Goal: Information Seeking & Learning: Get advice/opinions

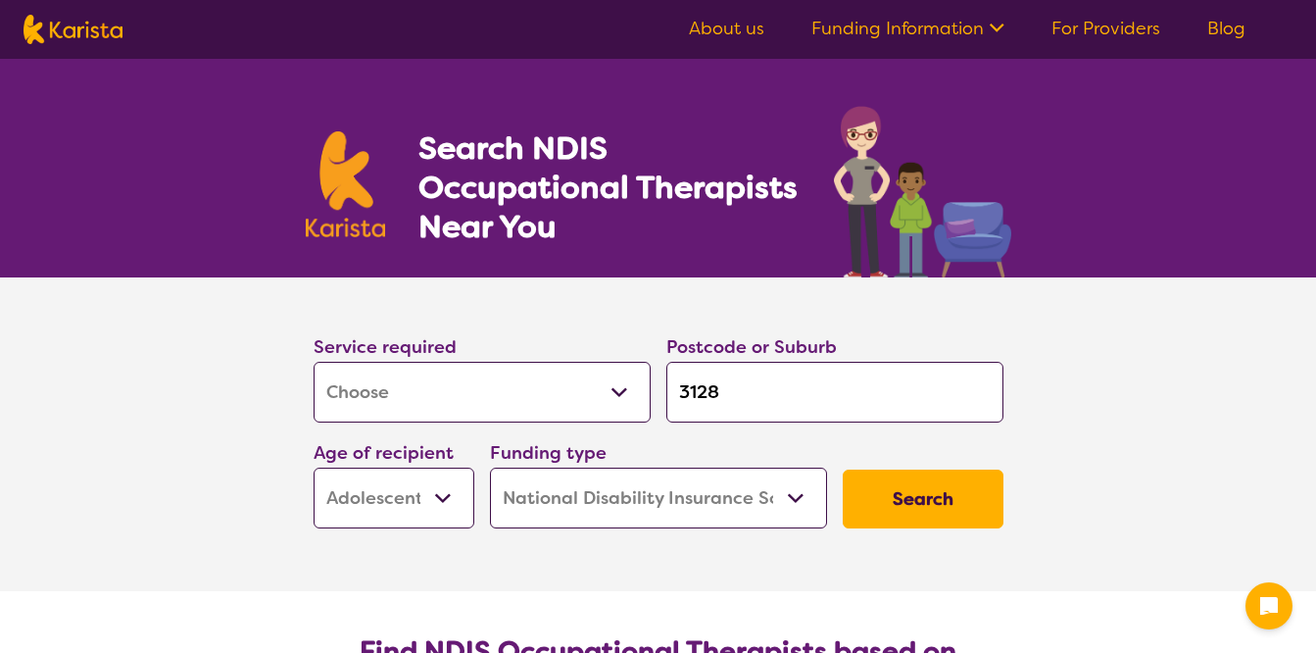
select select "[MEDICAL_DATA]"
select select "AS"
select select "NDIS"
select select "[MEDICAL_DATA]"
select select "AS"
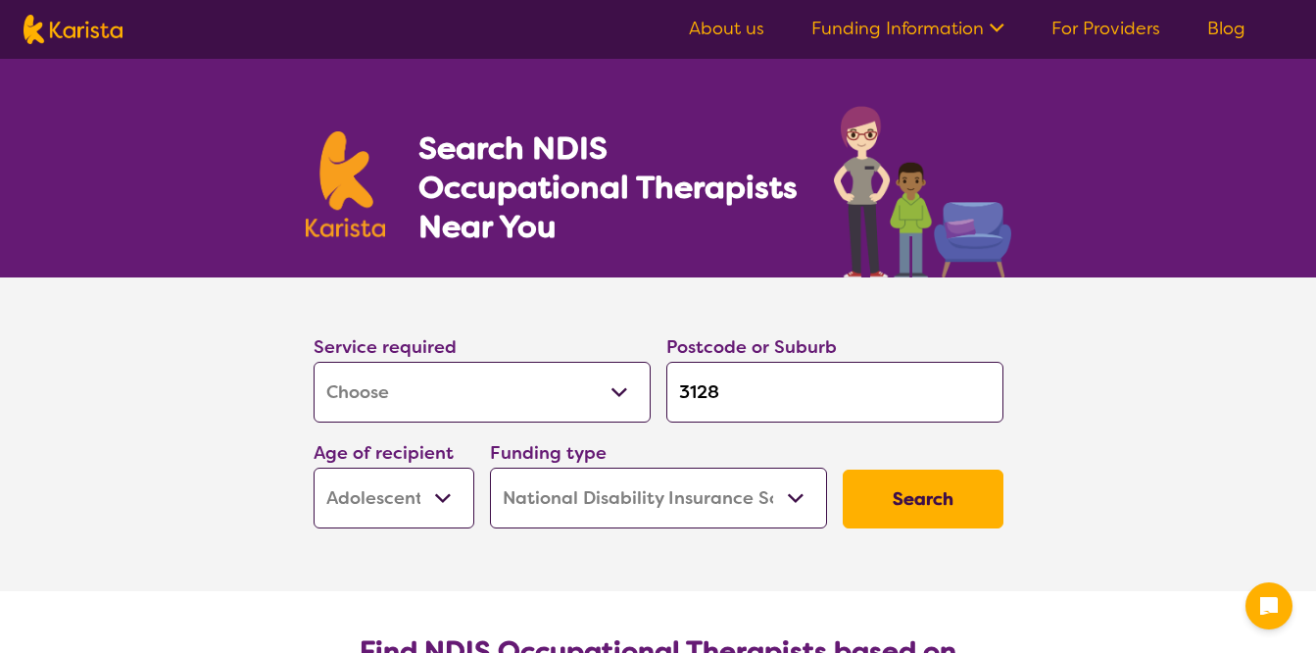
select select "NDIS"
drag, startPoint x: 0, startPoint y: 0, endPoint x: 435, endPoint y: 414, distance: 600.3
click at [435, 414] on select "Allied Health Assistant Assessment ([MEDICAL_DATA] or [MEDICAL_DATA]) Behaviour…" at bounding box center [482, 392] width 337 height 61
click at [314, 362] on select "Allied Health Assistant Assessment ([MEDICAL_DATA] or [MEDICAL_DATA]) Behaviour…" at bounding box center [482, 392] width 337 height 61
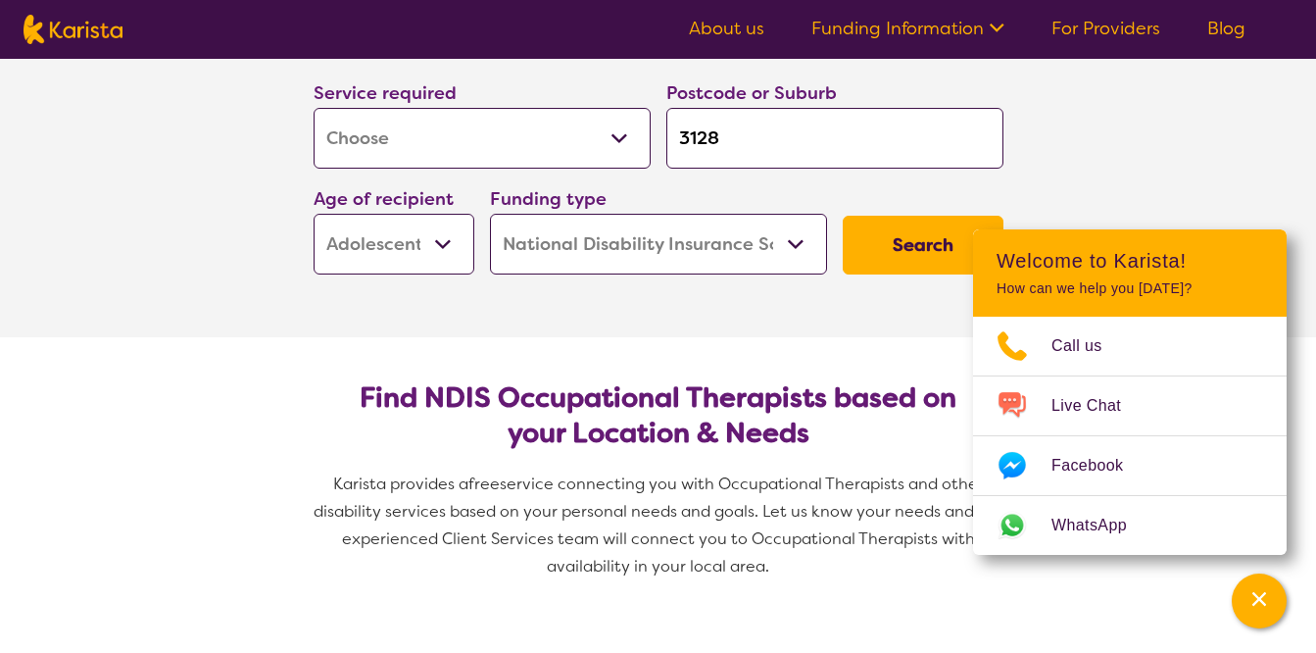
scroll to position [255, 0]
click at [420, 246] on select "Early Childhood - 0 to 9 Child - 10 to 11 Adolescent - 12 to 17 Adult - 18 to 6…" at bounding box center [394, 243] width 161 height 61
click at [314, 213] on select "Early Childhood - 0 to 9 Child - 10 to 11 Adolescent - 12 to 17 Adult - 18 to 6…" at bounding box center [394, 243] width 161 height 61
click at [717, 236] on select "Home Care Package (HCP) National Disability Insurance Scheme (NDIS) I don't know" at bounding box center [658, 243] width 337 height 61
click at [899, 248] on button "Search" at bounding box center [923, 244] width 161 height 59
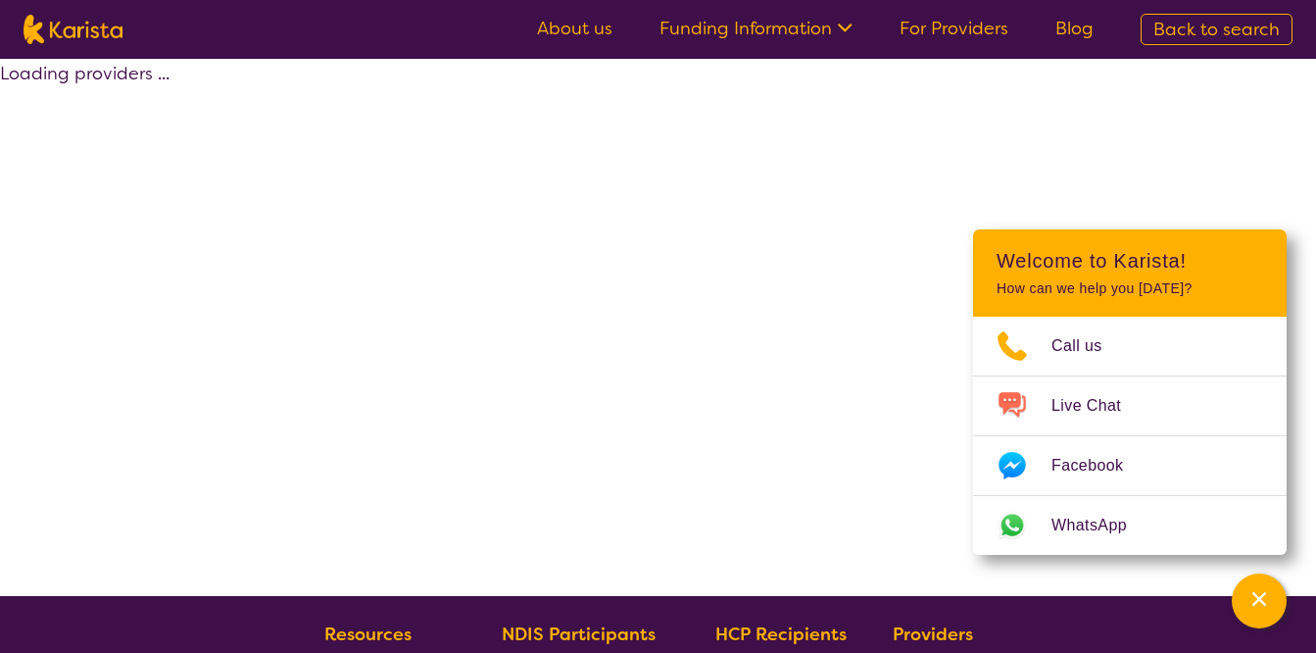
select select "by_score"
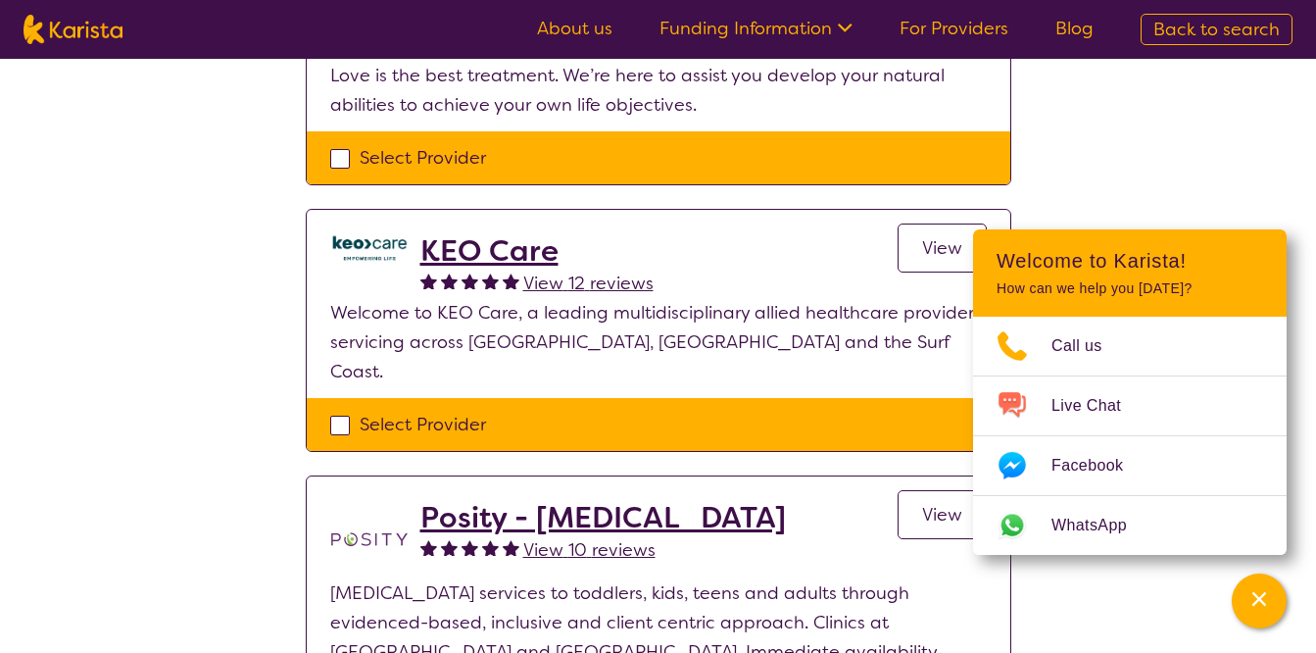
scroll to position [304, 0]
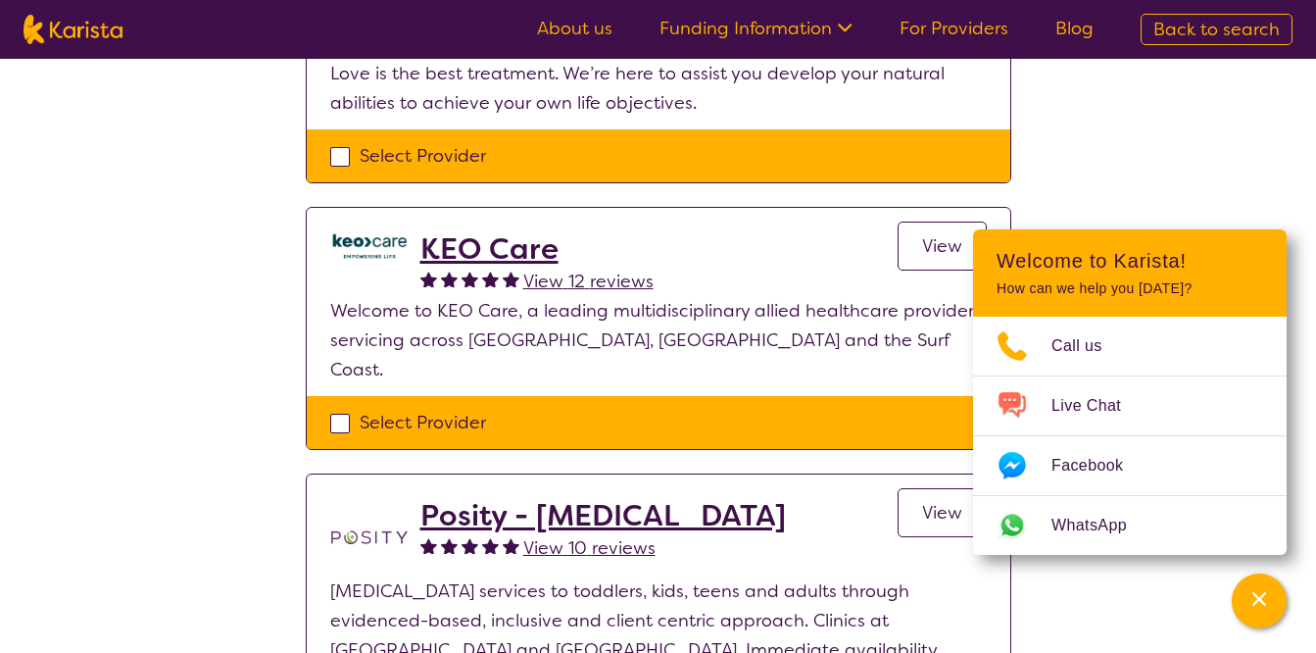
click at [508, 238] on h2 "KEO Care" at bounding box center [536, 248] width 233 height 35
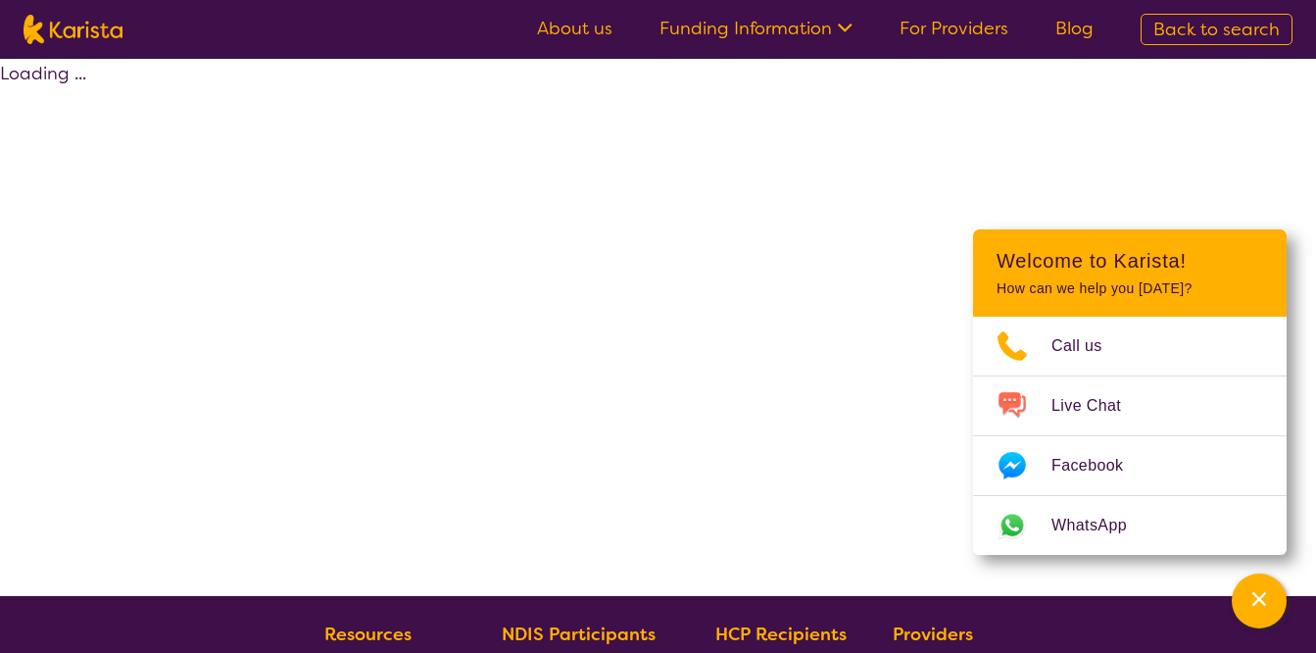
click at [508, 238] on div "Loading ..." at bounding box center [658, 327] width 1316 height 537
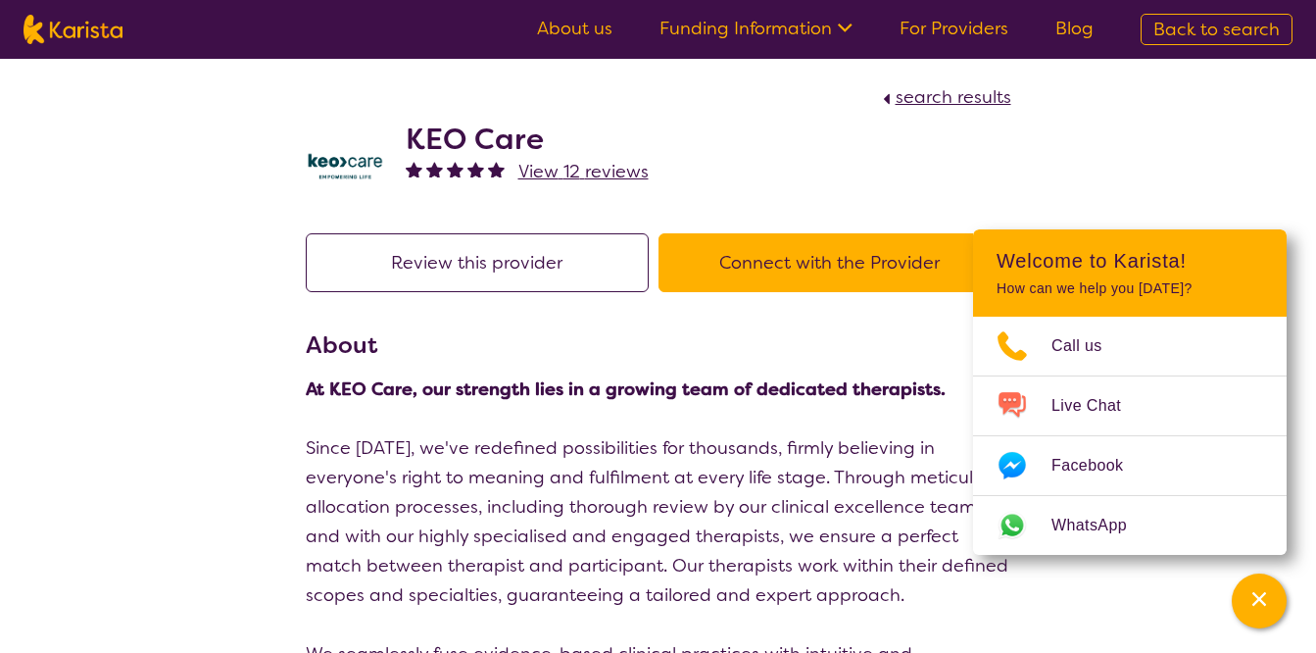
click at [333, 377] on strong "At KEO Care, our strength lies in a growing team of dedicated therapists." at bounding box center [626, 389] width 640 height 24
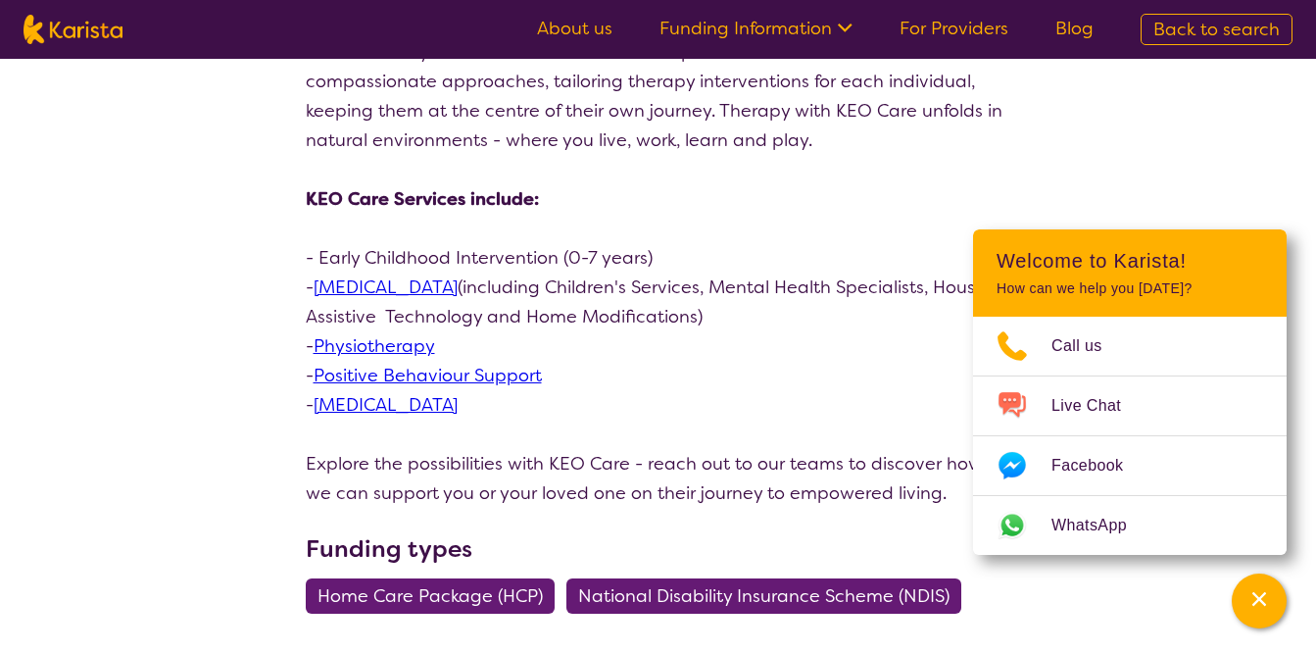
scroll to position [603, 0]
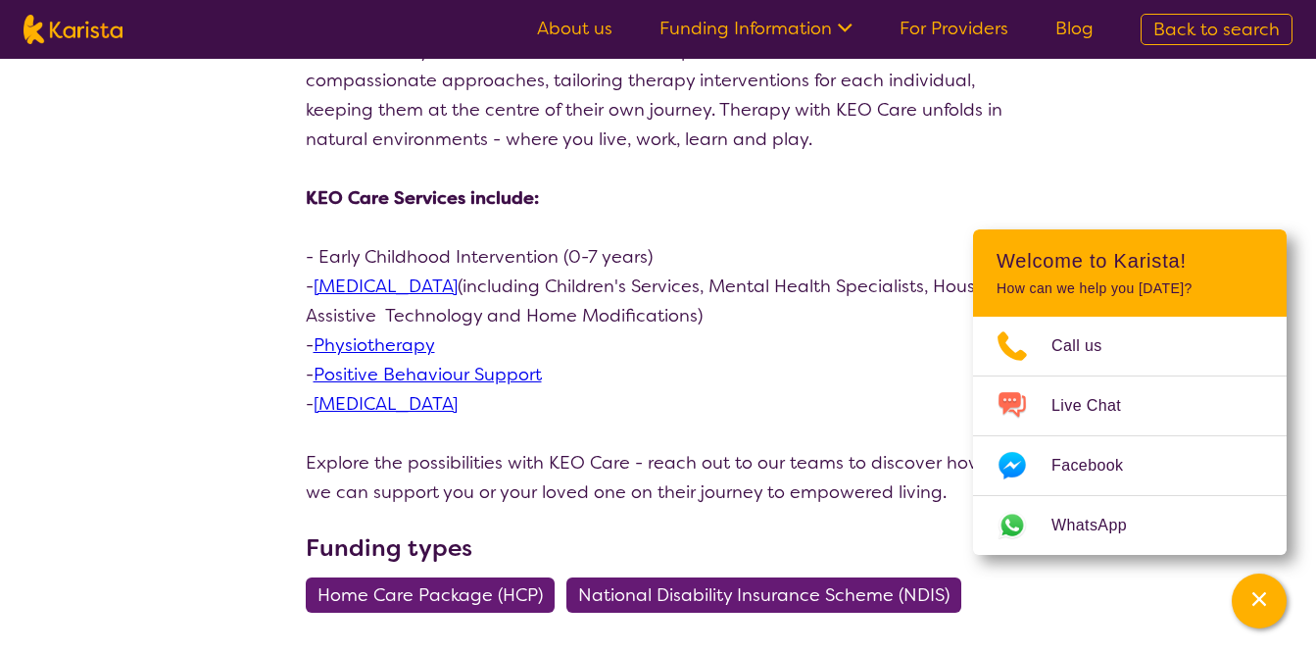
click at [1197, 208] on div "search results KEO Care View 12 reviews Review this provider Connect with the P…" at bounding box center [658, 617] width 1316 height 2322
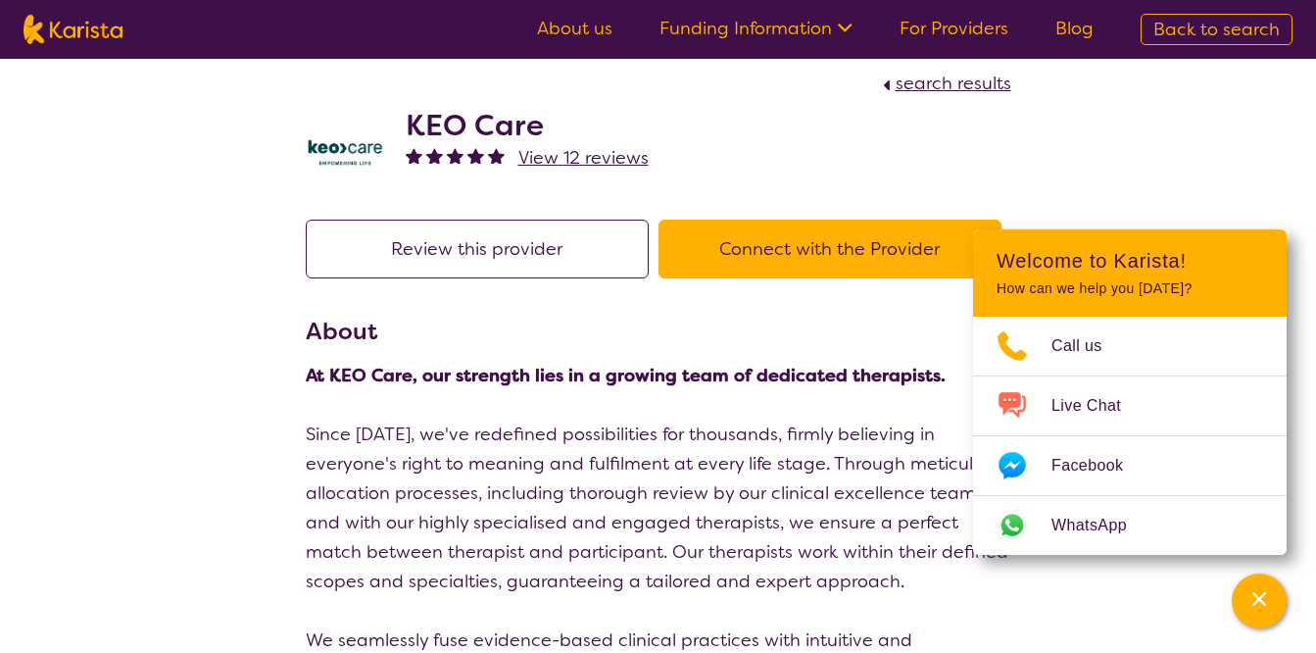
scroll to position [0, 0]
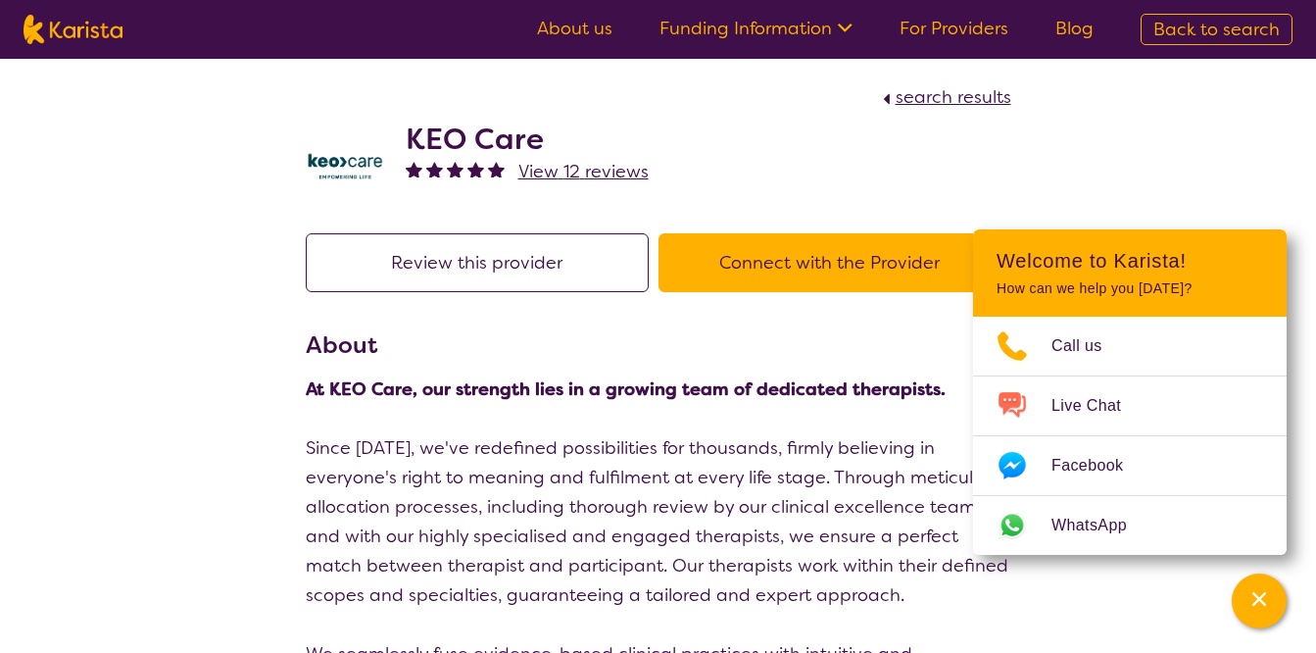
select select "by_score"
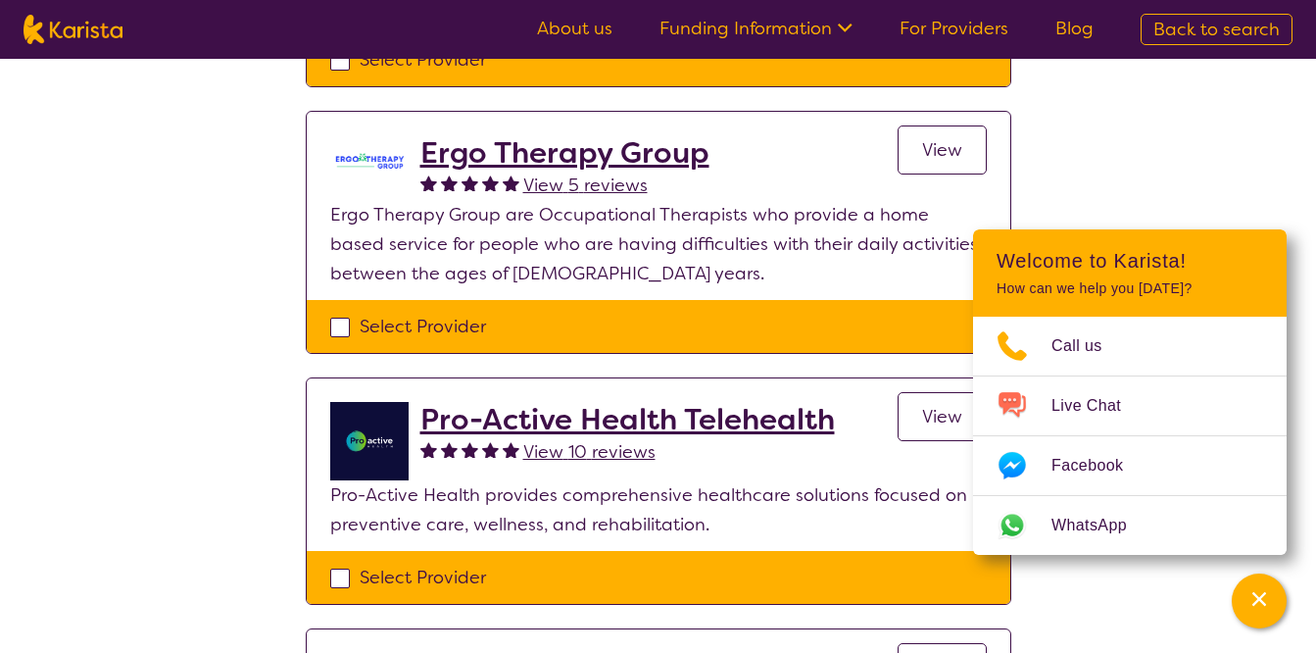
scroll to position [1533, 0]
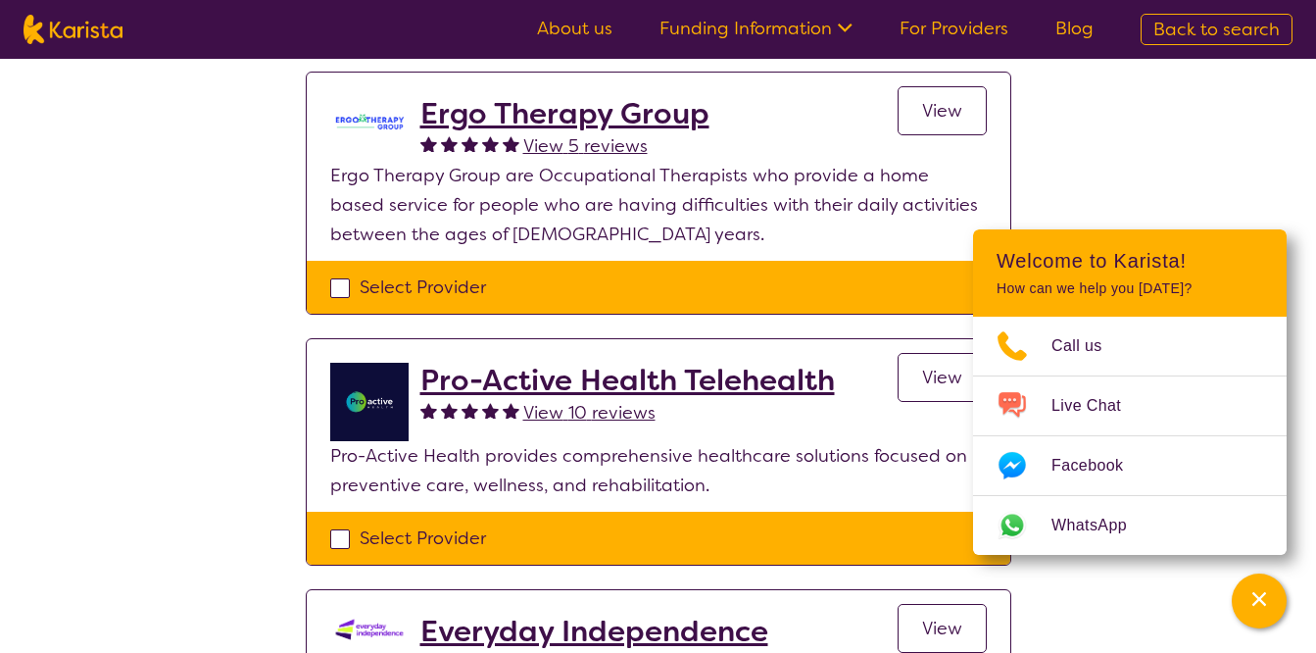
click at [516, 366] on h2 "Pro-Active Health Telehealth" at bounding box center [627, 380] width 415 height 35
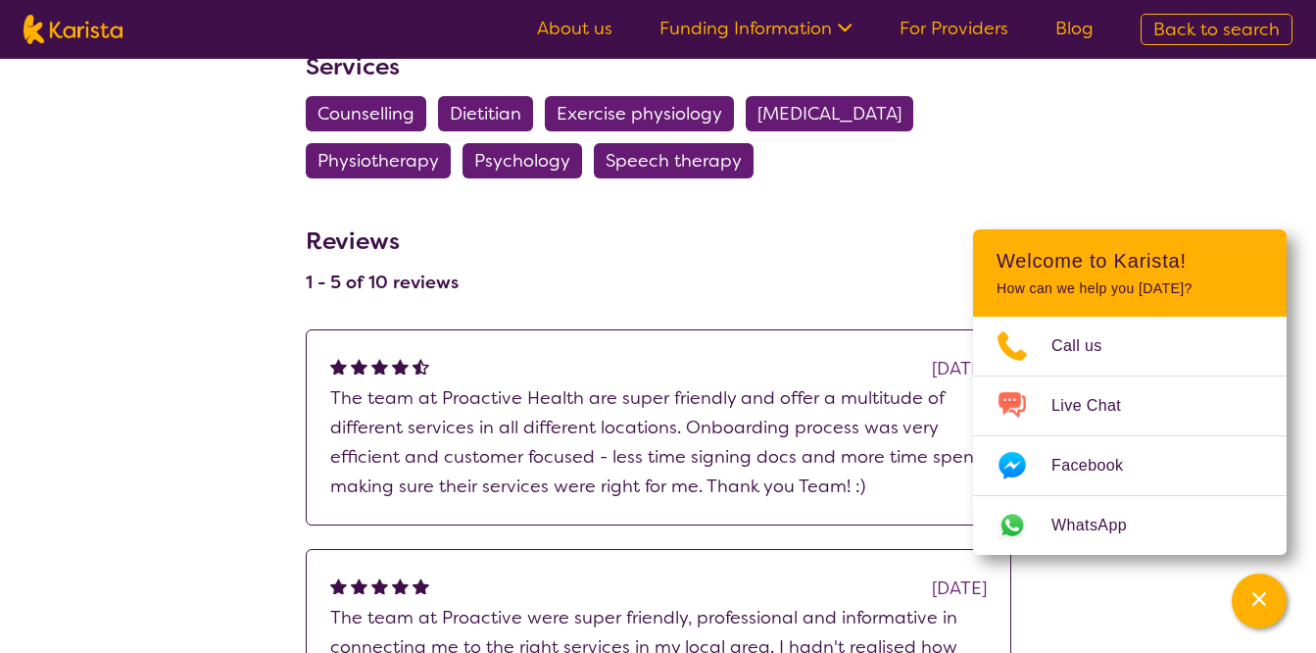
scroll to position [1293, 0]
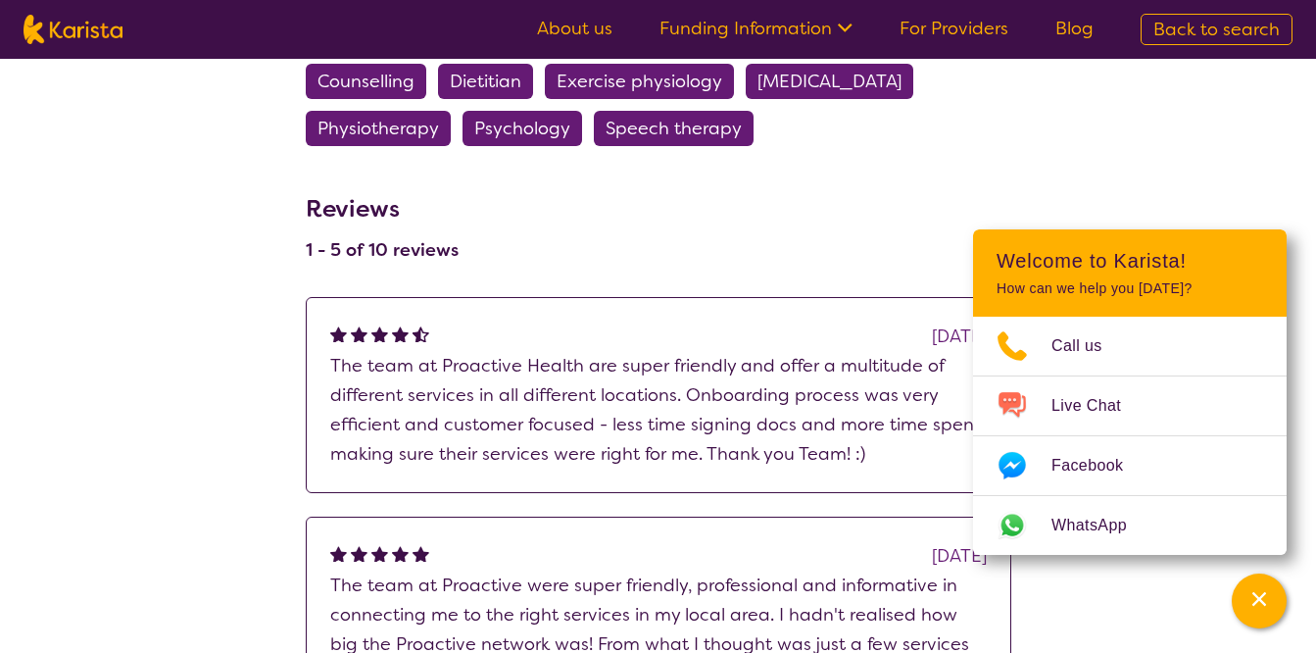
select select "by_score"
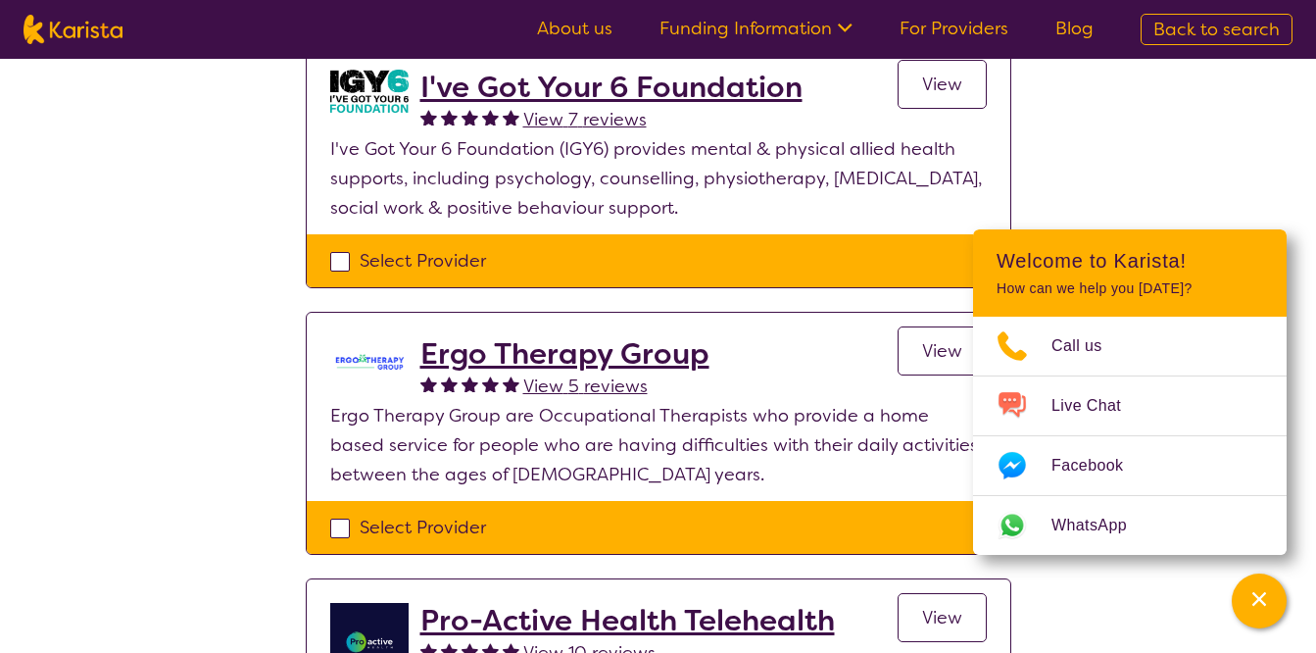
scroll to position [1533, 0]
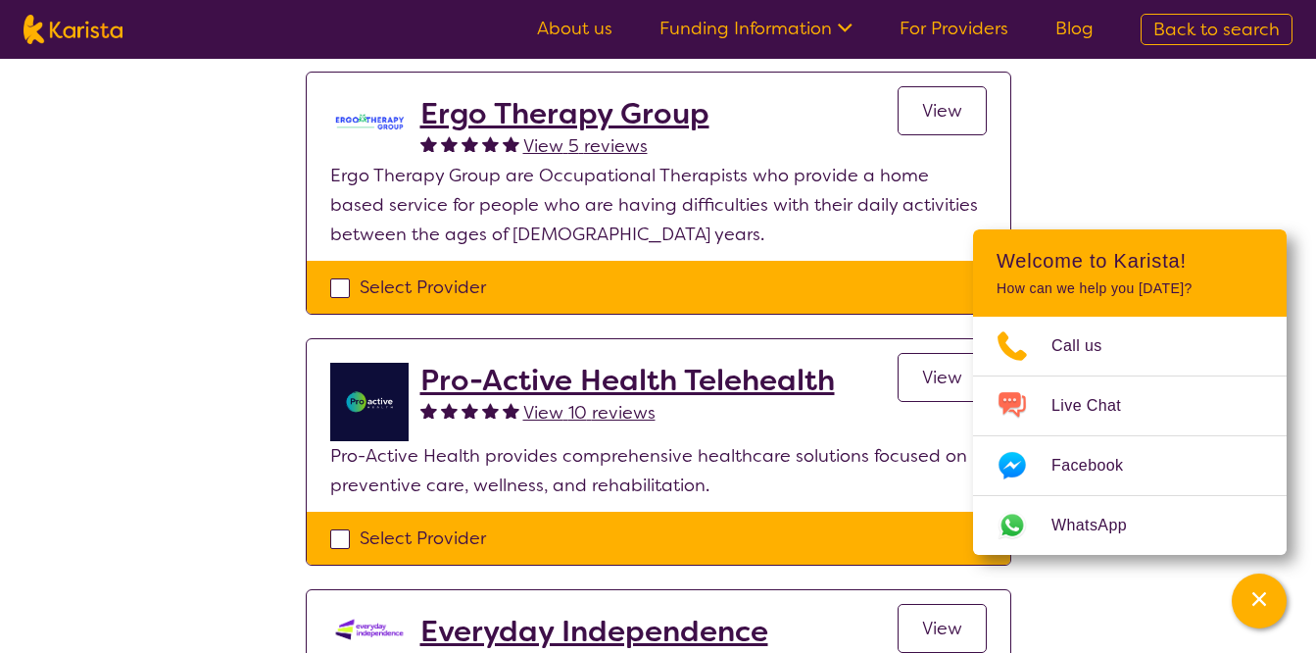
click at [118, 408] on div "Select one or more providers and click the 'NEXT' button to proceed 1 - 11 of 1…" at bounding box center [658, 124] width 1316 height 3196
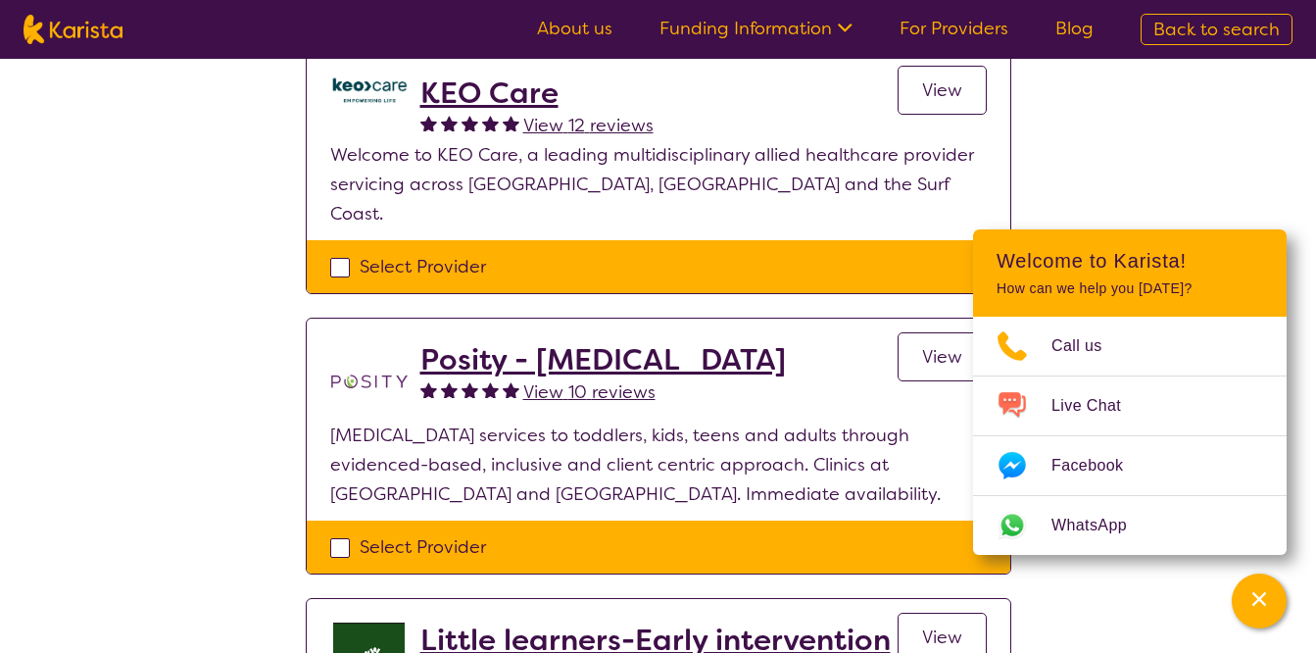
scroll to position [0, 0]
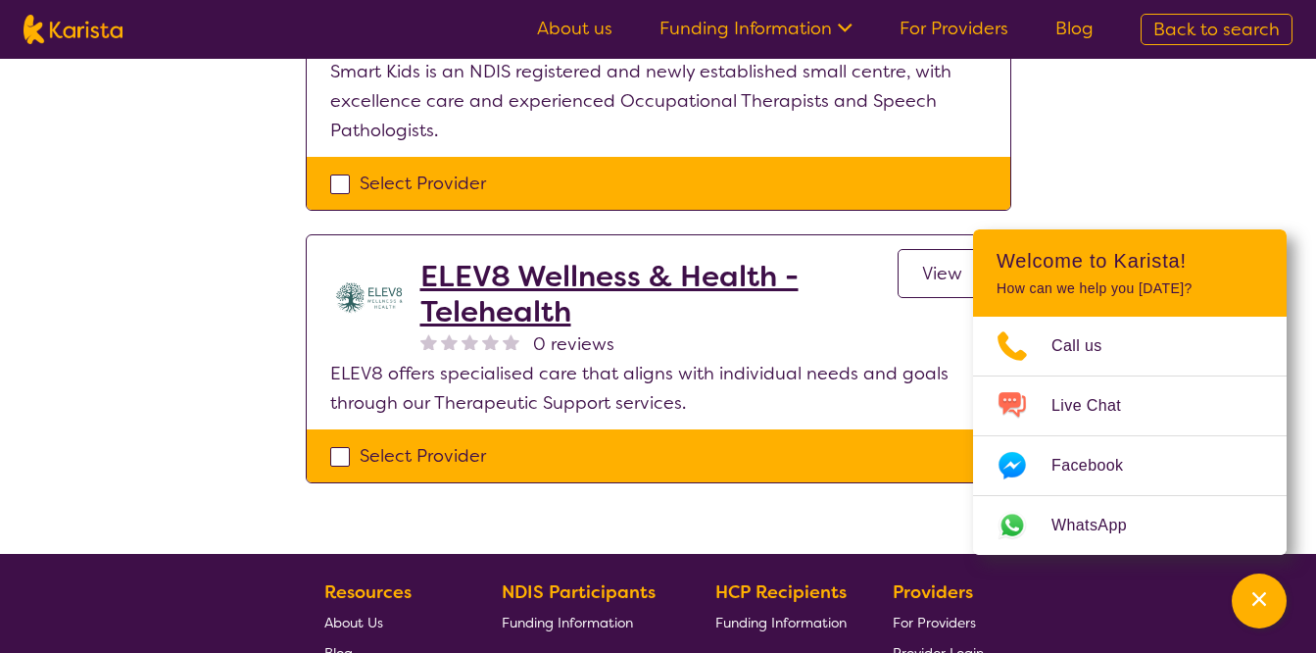
scroll to position [2596, 0]
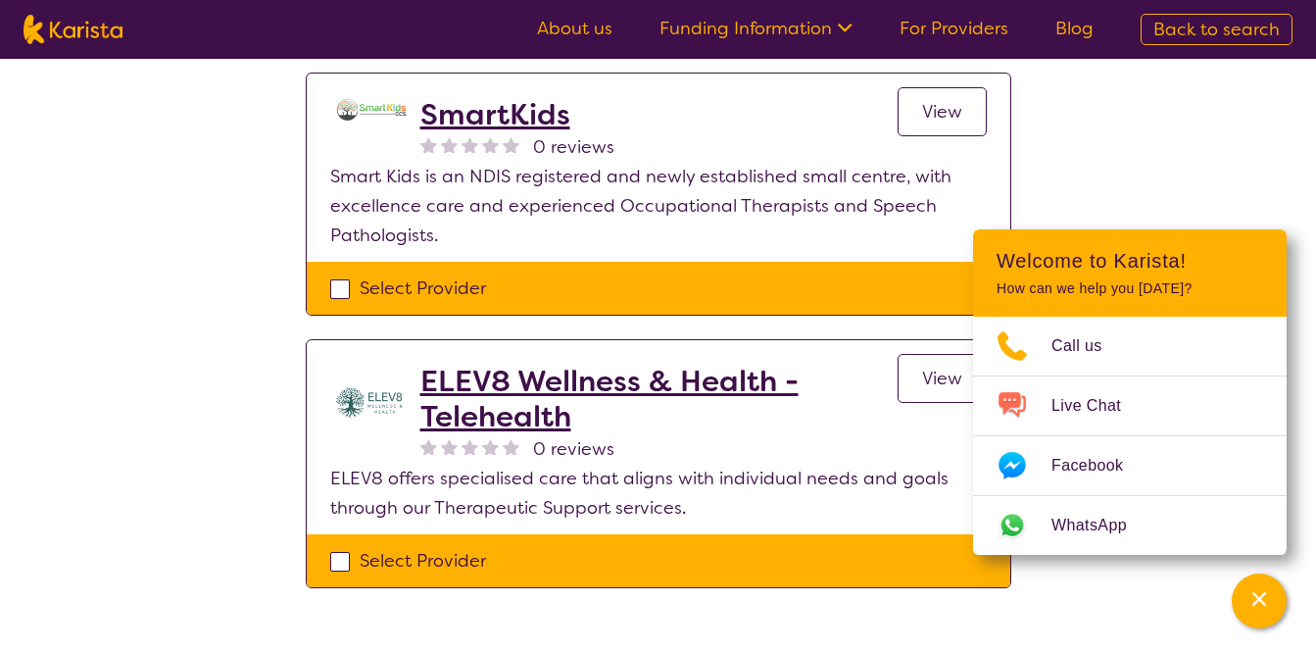
click at [542, 387] on h2 "ELEV8 Wellness & Health - Telehealth" at bounding box center [658, 399] width 477 height 71
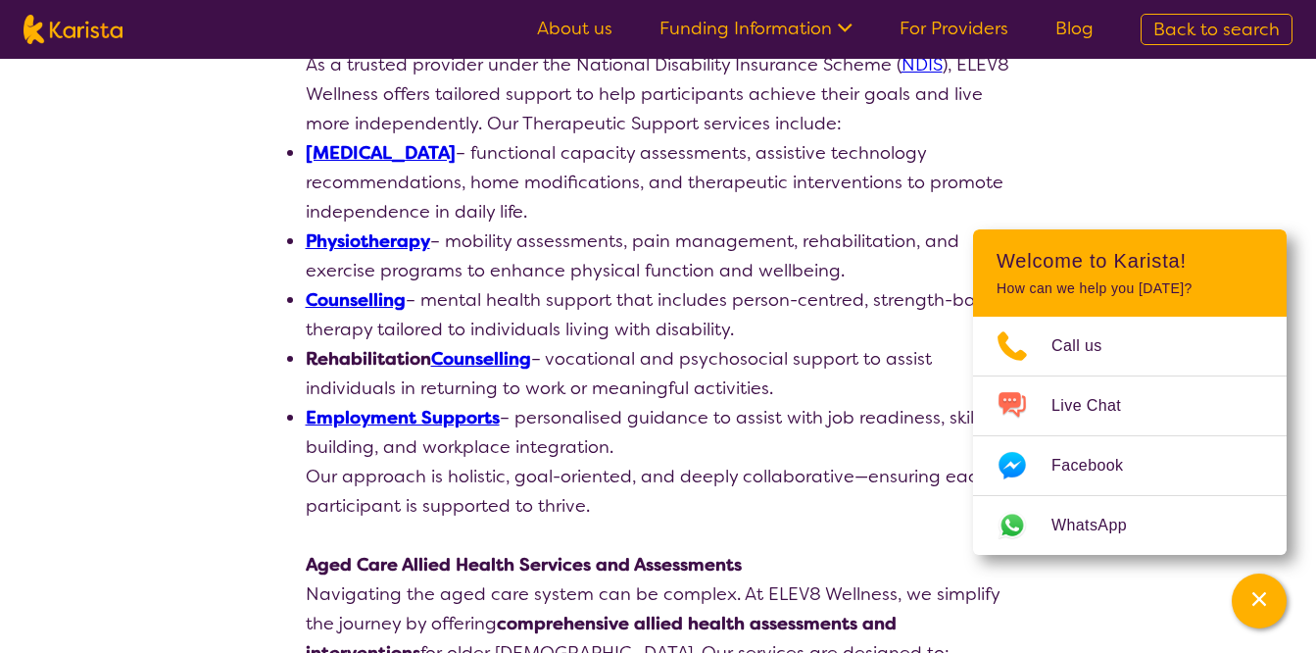
scroll to position [737, 0]
click at [86, 335] on div "search results ELEV8 Wellness & Health - Telehealth 0 reviews Review this provi…" at bounding box center [658, 613] width 1316 height 2583
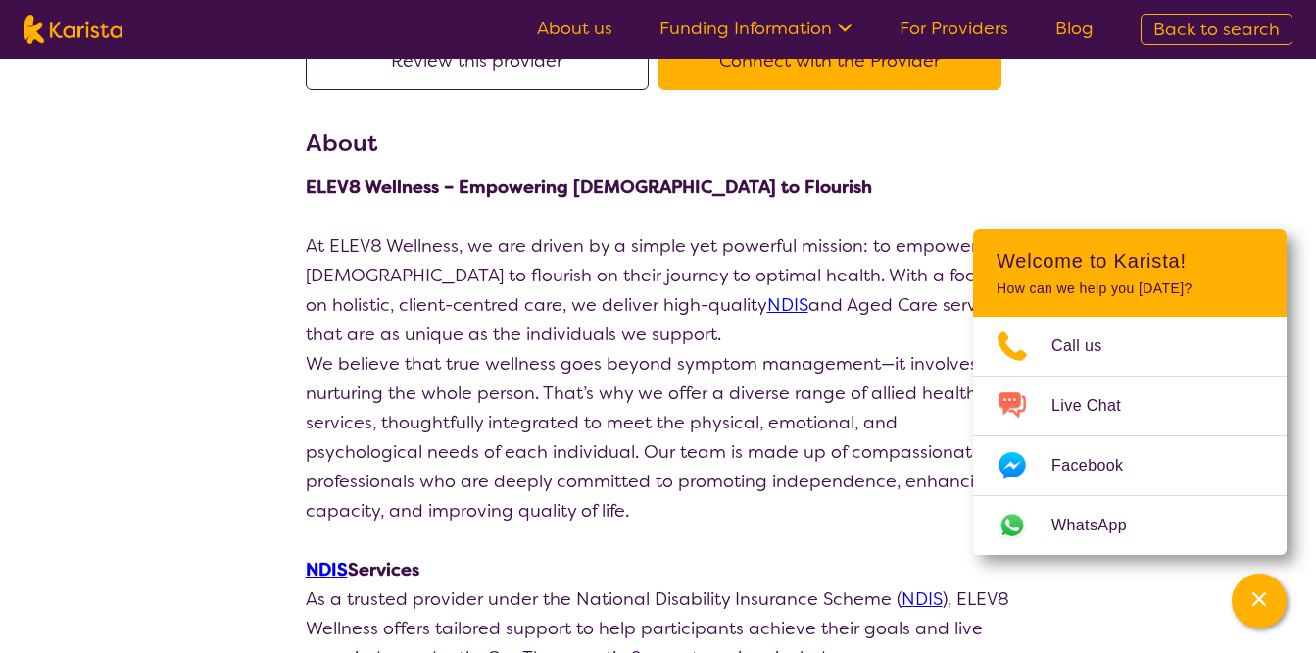
scroll to position [0, 0]
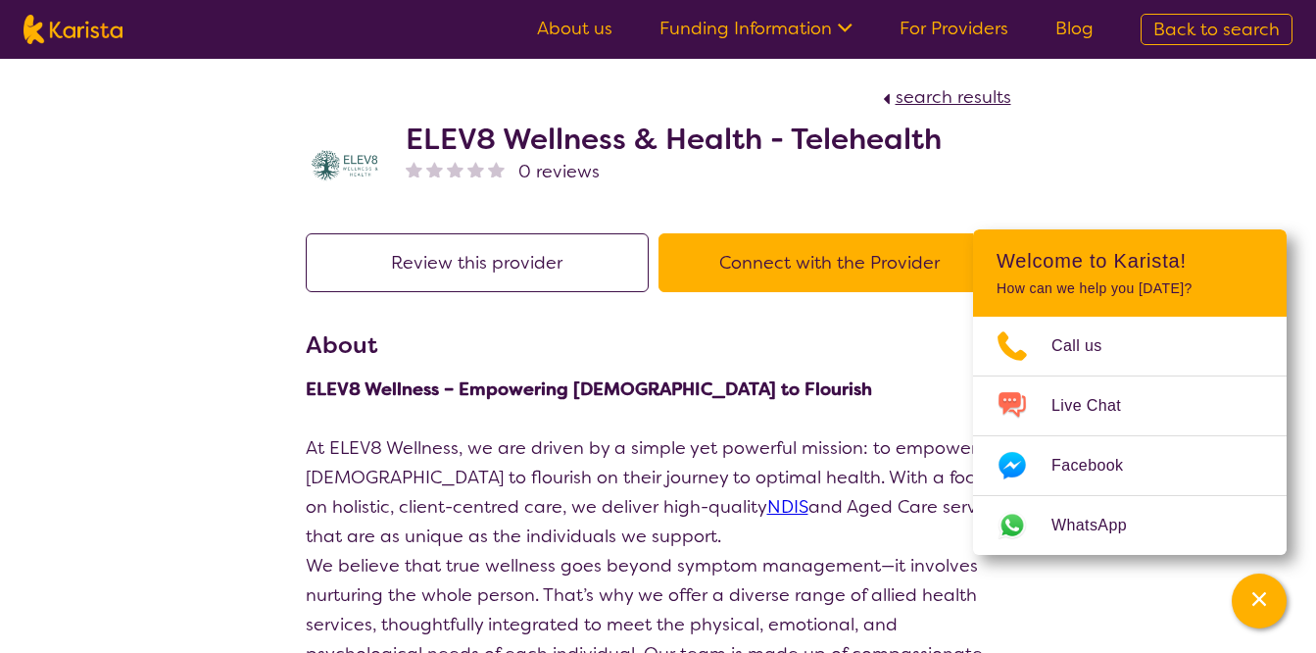
scroll to position [415, 0]
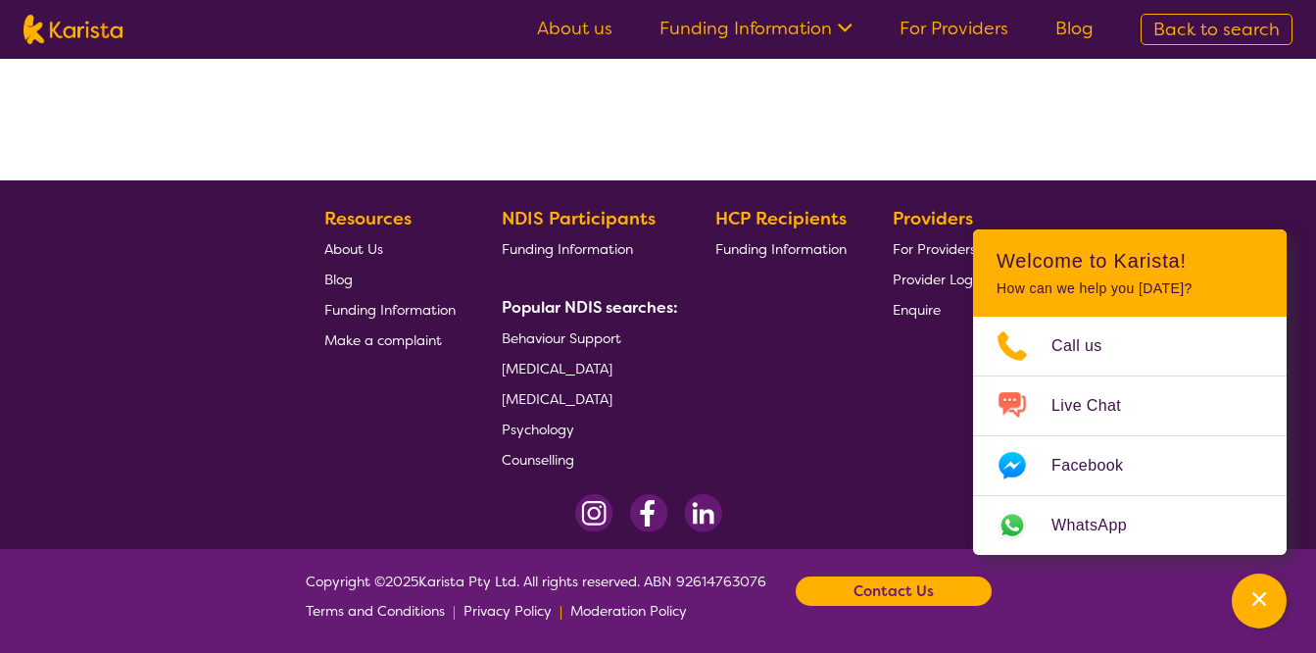
select select "by_score"
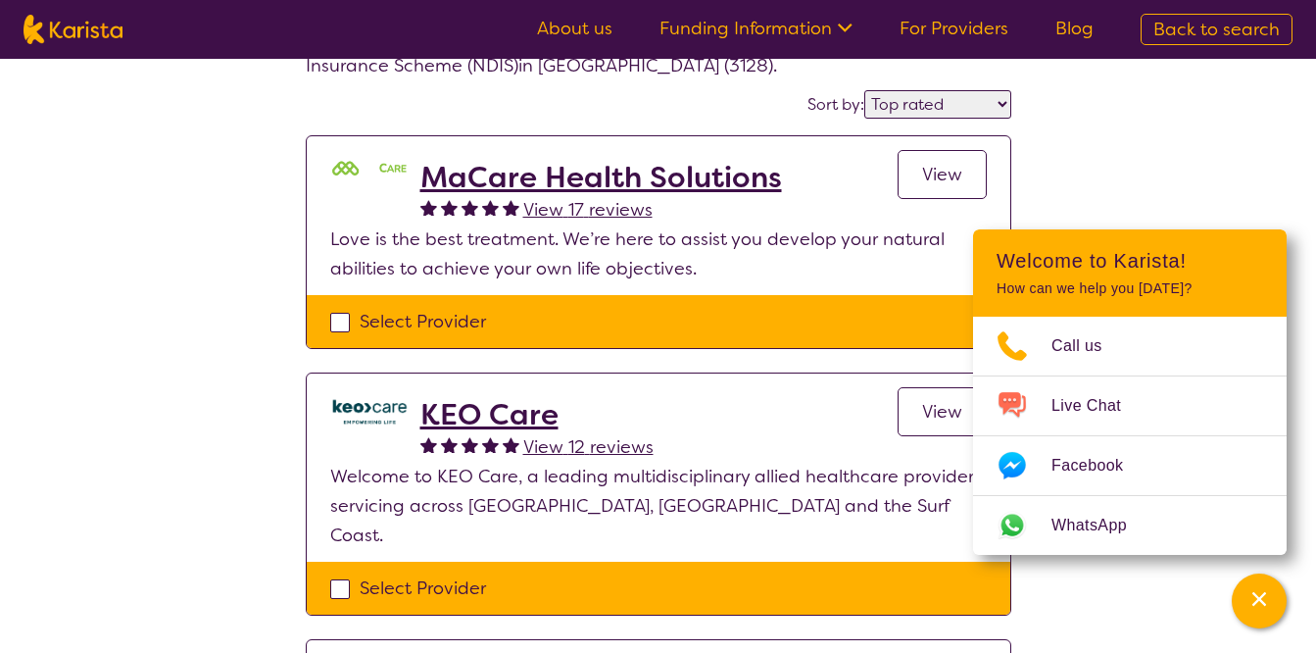
scroll to position [137, 0]
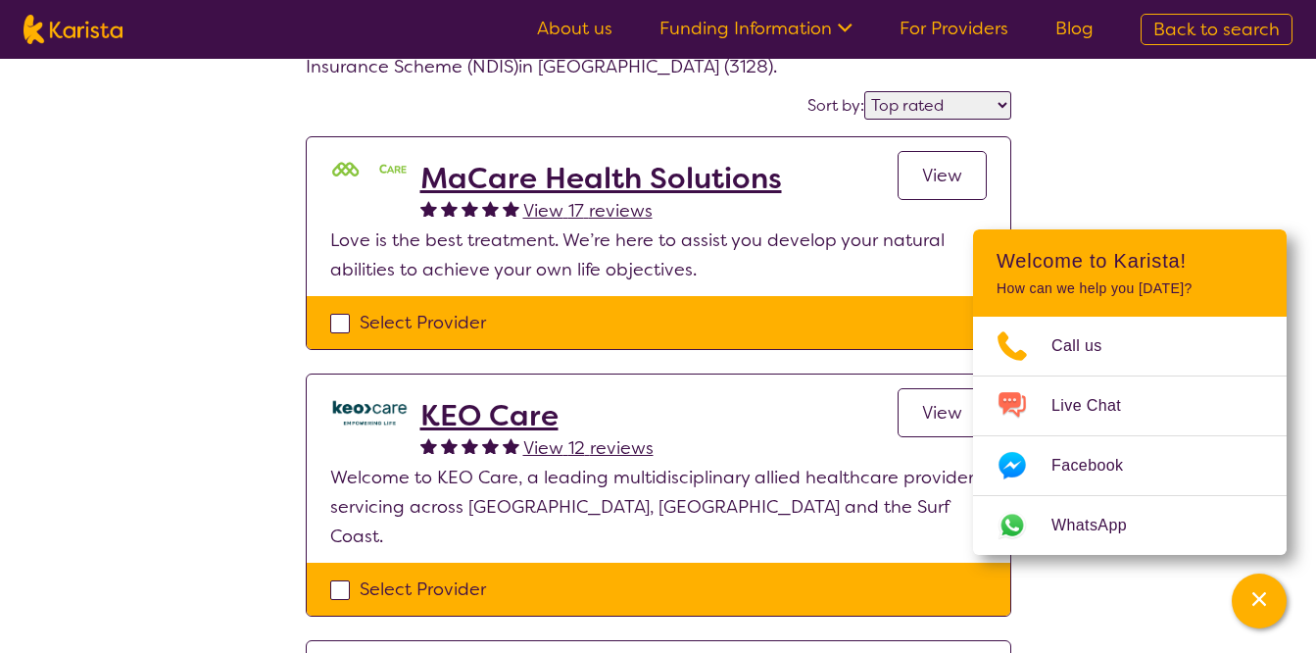
click at [496, 406] on h2 "KEO Care" at bounding box center [536, 415] width 233 height 35
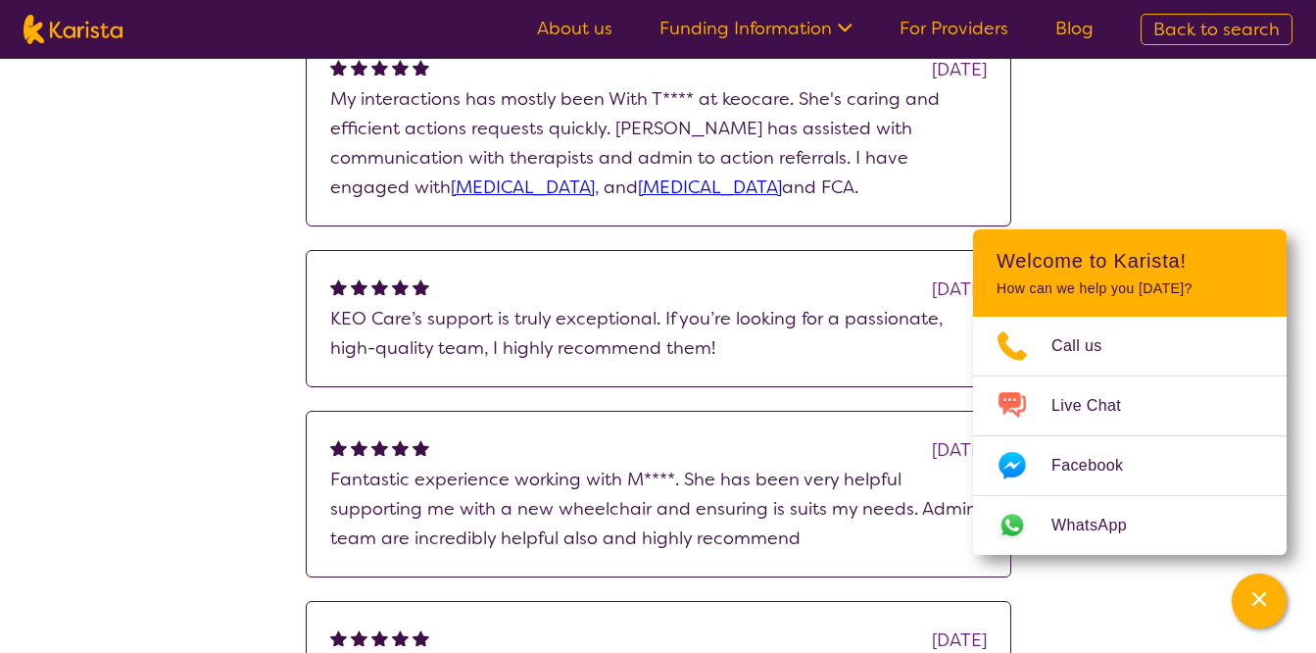
scroll to position [1603, 0]
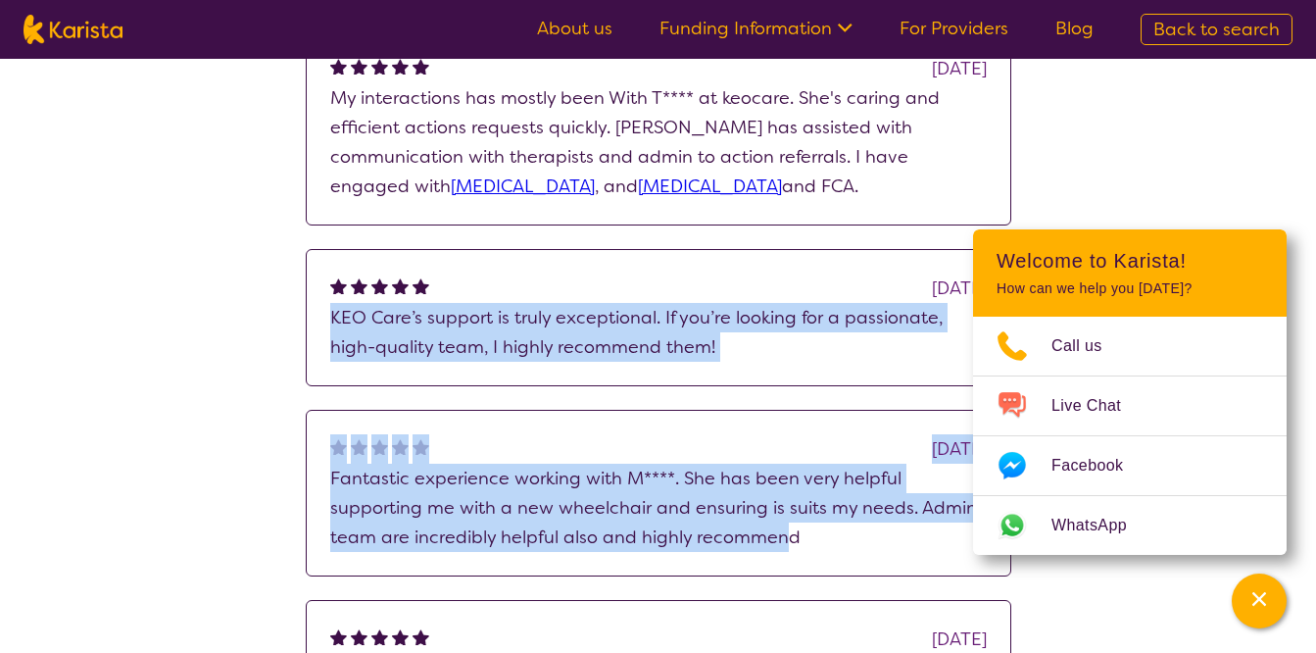
drag, startPoint x: 323, startPoint y: 312, endPoint x: 781, endPoint y: 572, distance: 526.7
drag, startPoint x: 781, startPoint y: 572, endPoint x: 676, endPoint y: 508, distance: 123.2
click at [676, 508] on p "Fantastic experience working with M****. She has been very helpful supporting m…" at bounding box center [658, 508] width 657 height 88
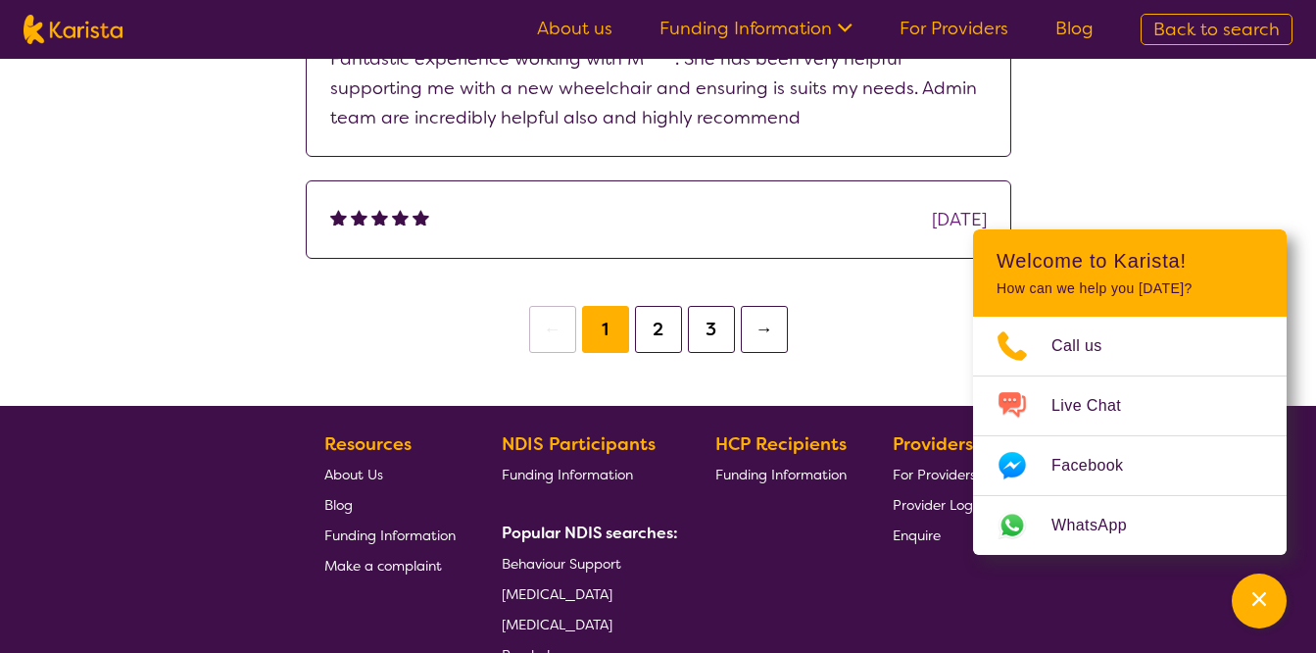
scroll to position [1875, 0]
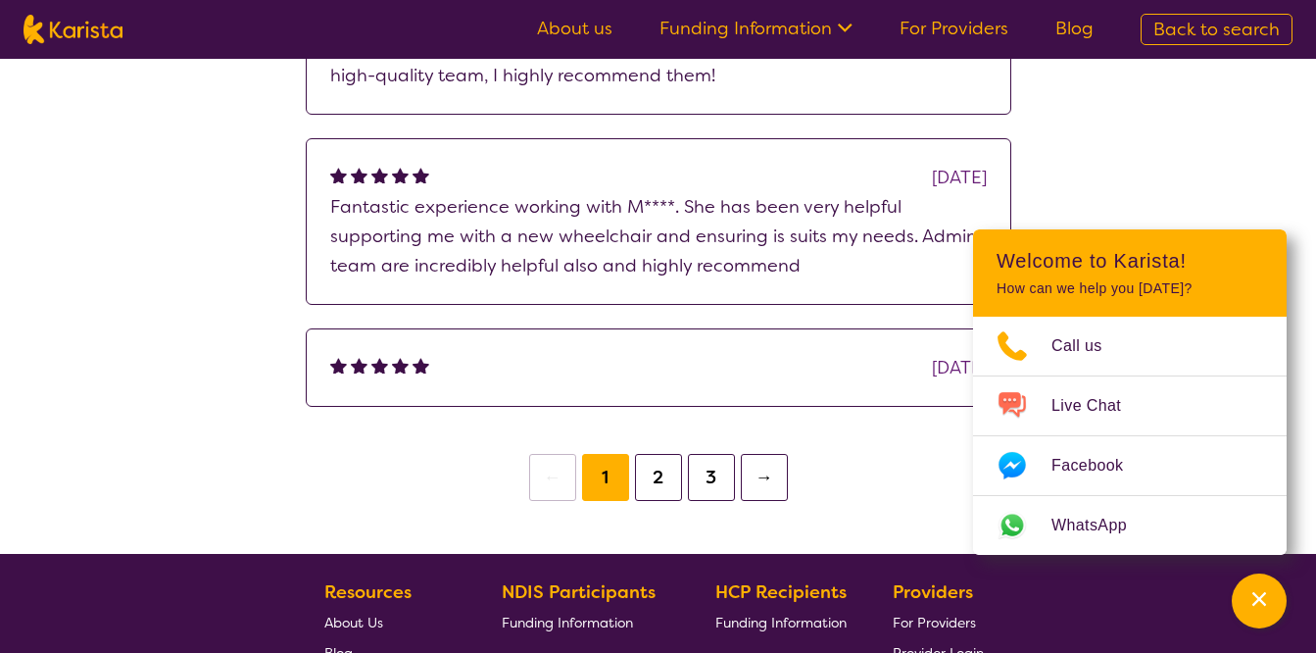
click at [648, 475] on button "2" at bounding box center [658, 477] width 47 height 47
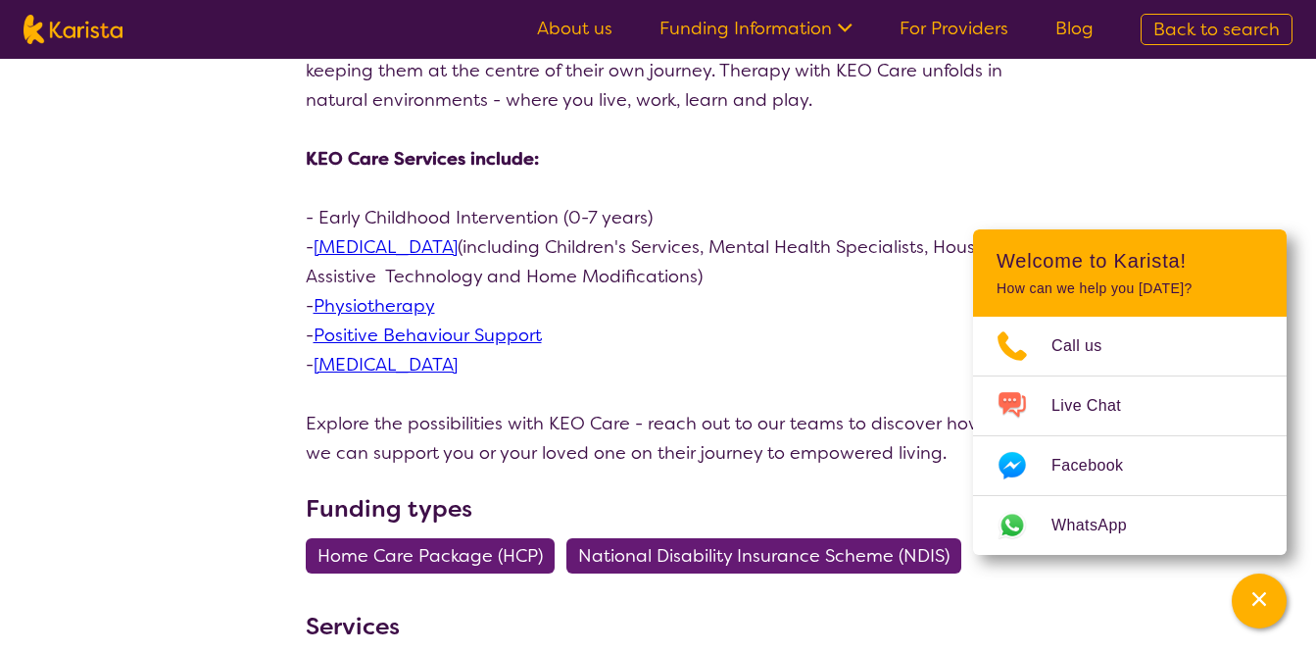
scroll to position [665, 0]
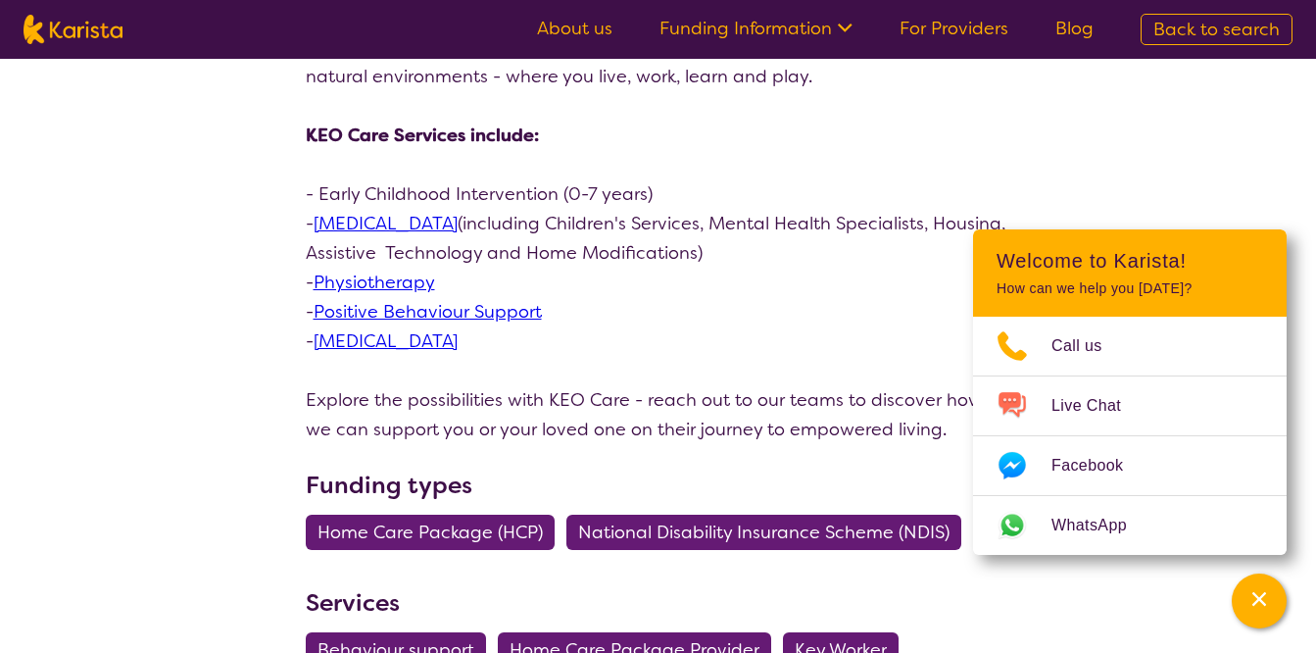
click at [712, 301] on p "- Positive Behaviour Support" at bounding box center [659, 311] width 706 height 29
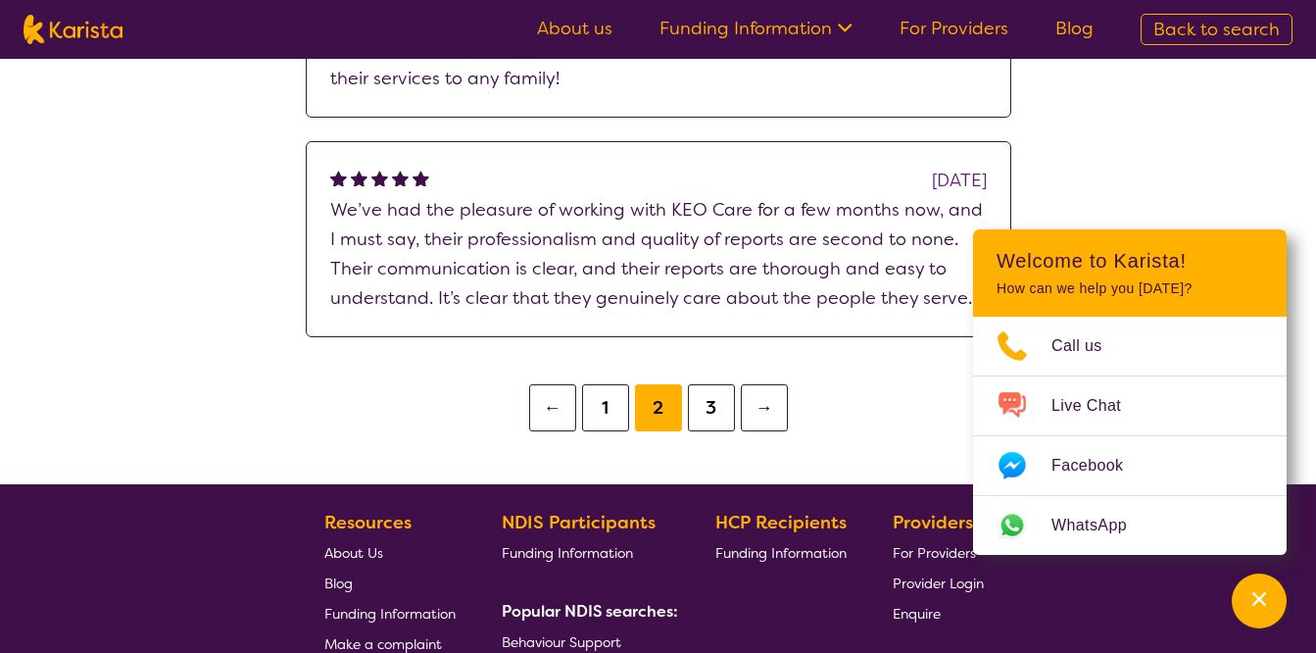
scroll to position [2327, 0]
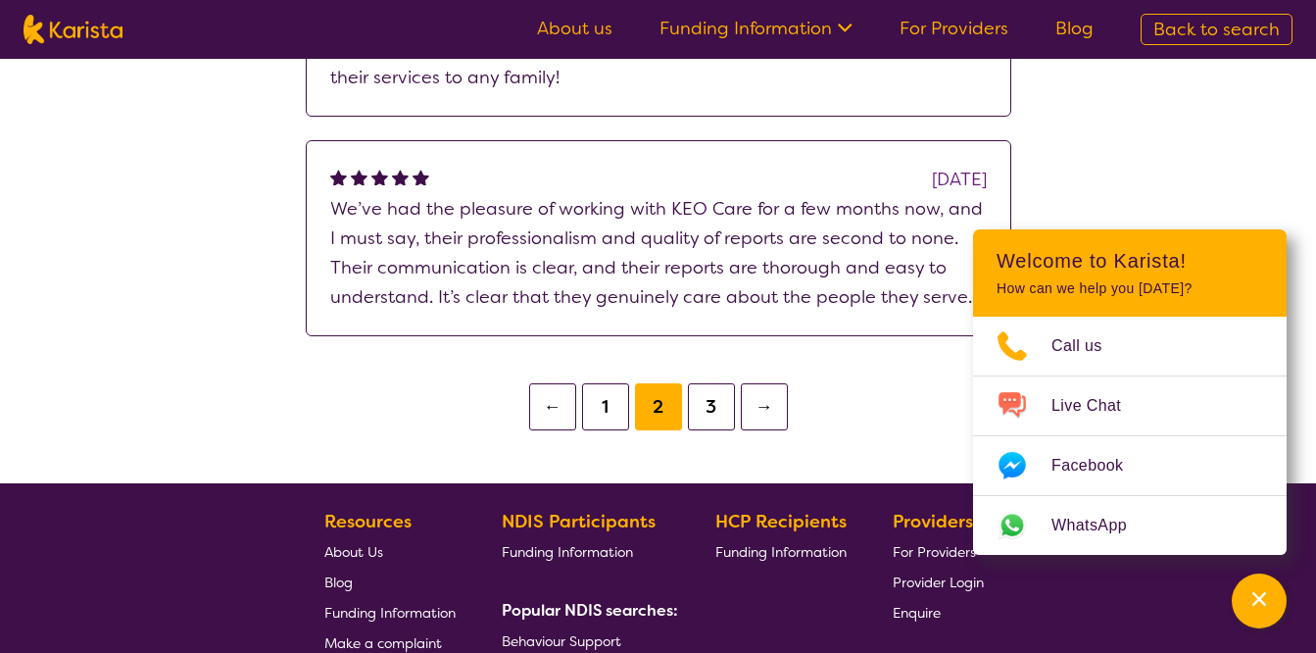
click at [702, 411] on button "3" at bounding box center [711, 406] width 47 height 47
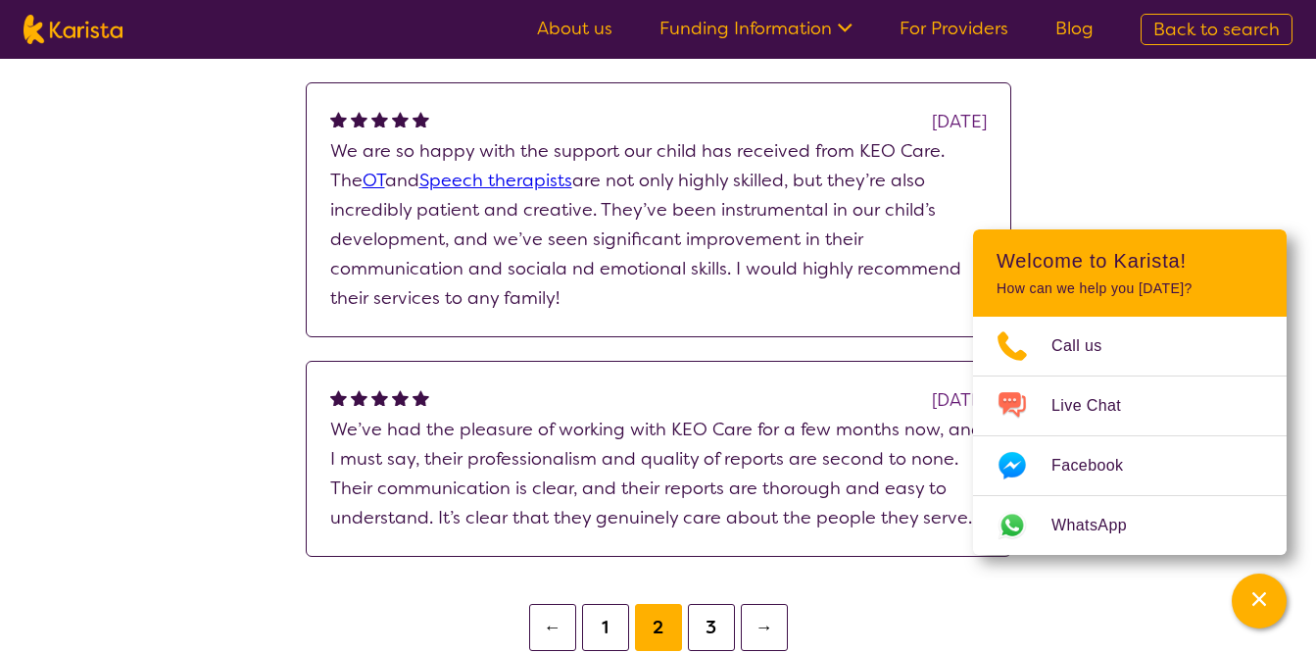
scroll to position [2211, 0]
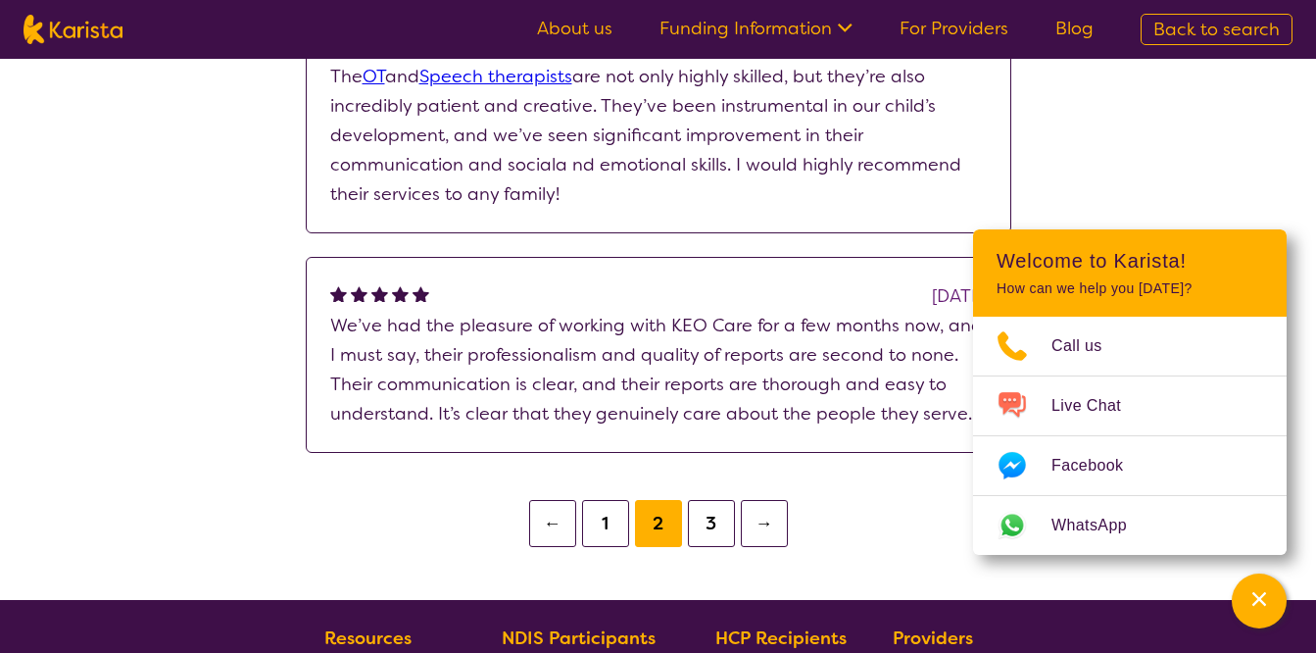
click at [702, 532] on button "3" at bounding box center [711, 523] width 47 height 47
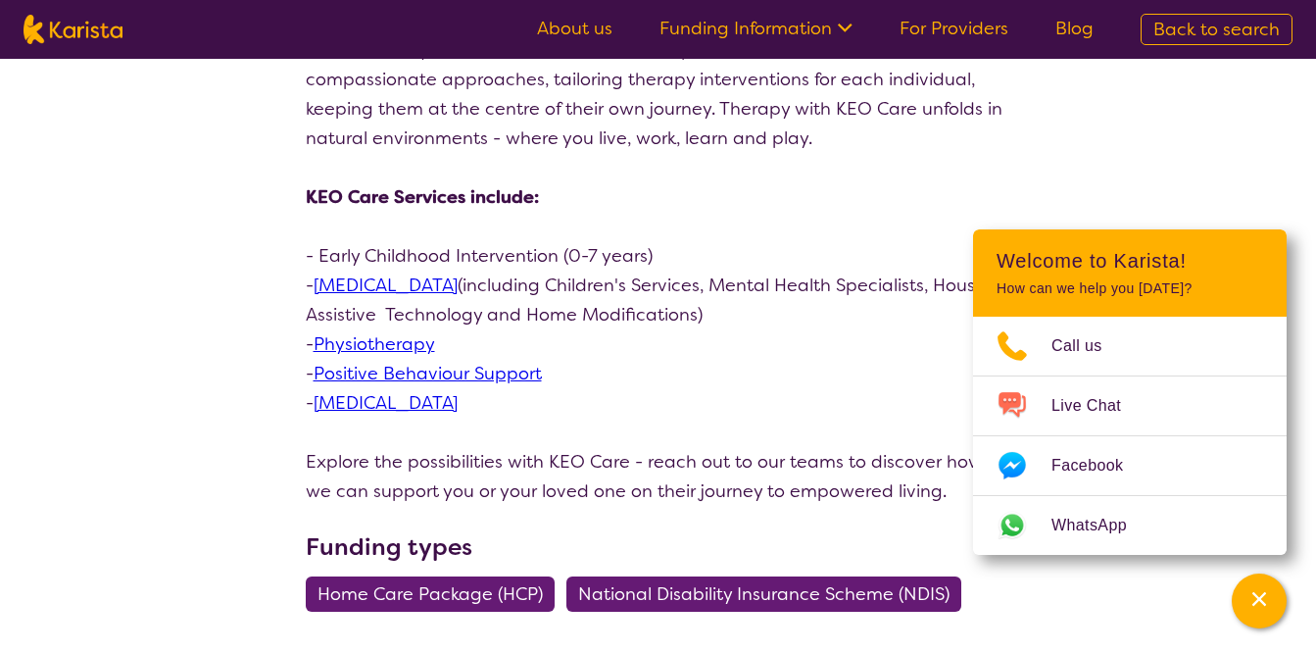
scroll to position [608, 0]
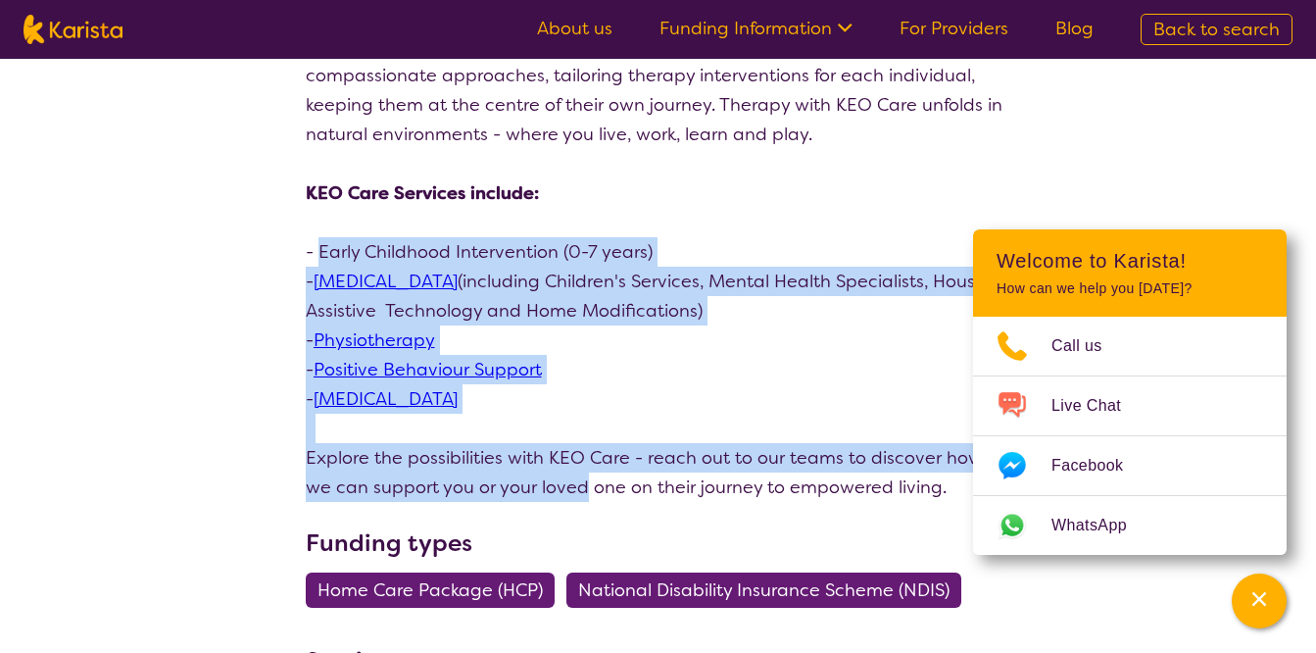
drag, startPoint x: 317, startPoint y: 252, endPoint x: 553, endPoint y: 481, distance: 328.5
click at [553, 481] on div "At KEO Care, our strength lies in a growing team of dedicated therapists. Since…" at bounding box center [659, 134] width 706 height 735
drag, startPoint x: 553, startPoint y: 481, endPoint x: 735, endPoint y: 398, distance: 200.4
click at [735, 398] on p "- [MEDICAL_DATA]" at bounding box center [659, 398] width 706 height 29
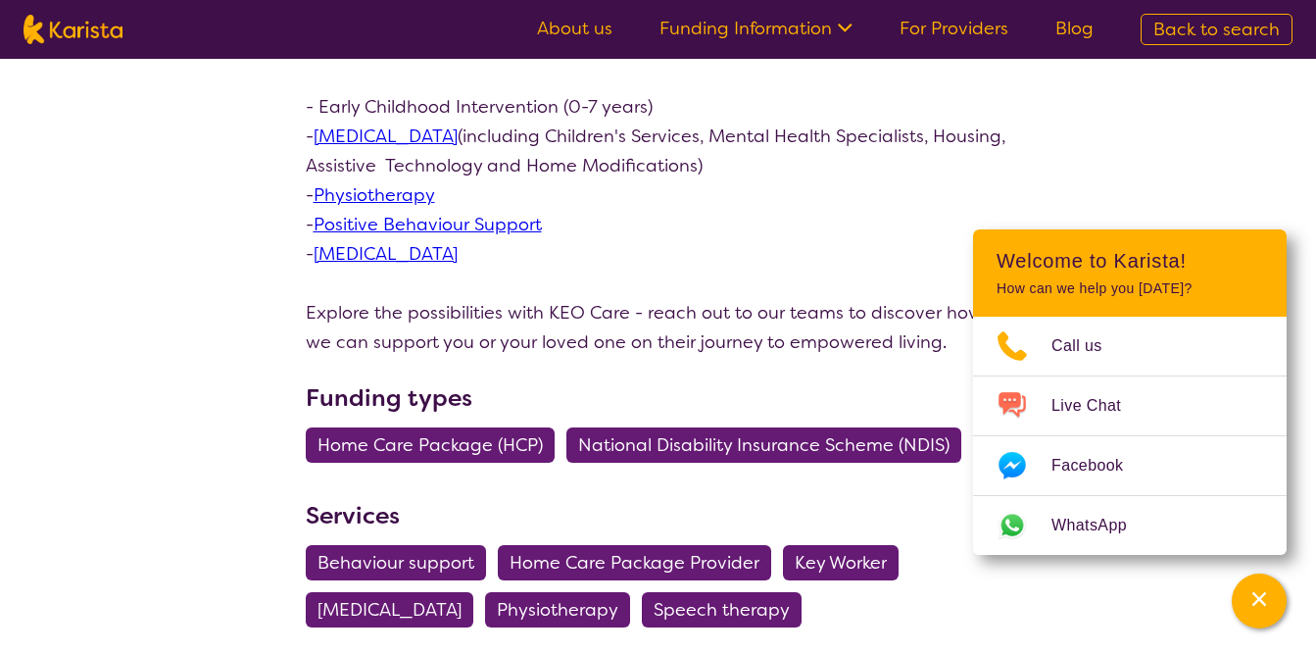
scroll to position [758, 0]
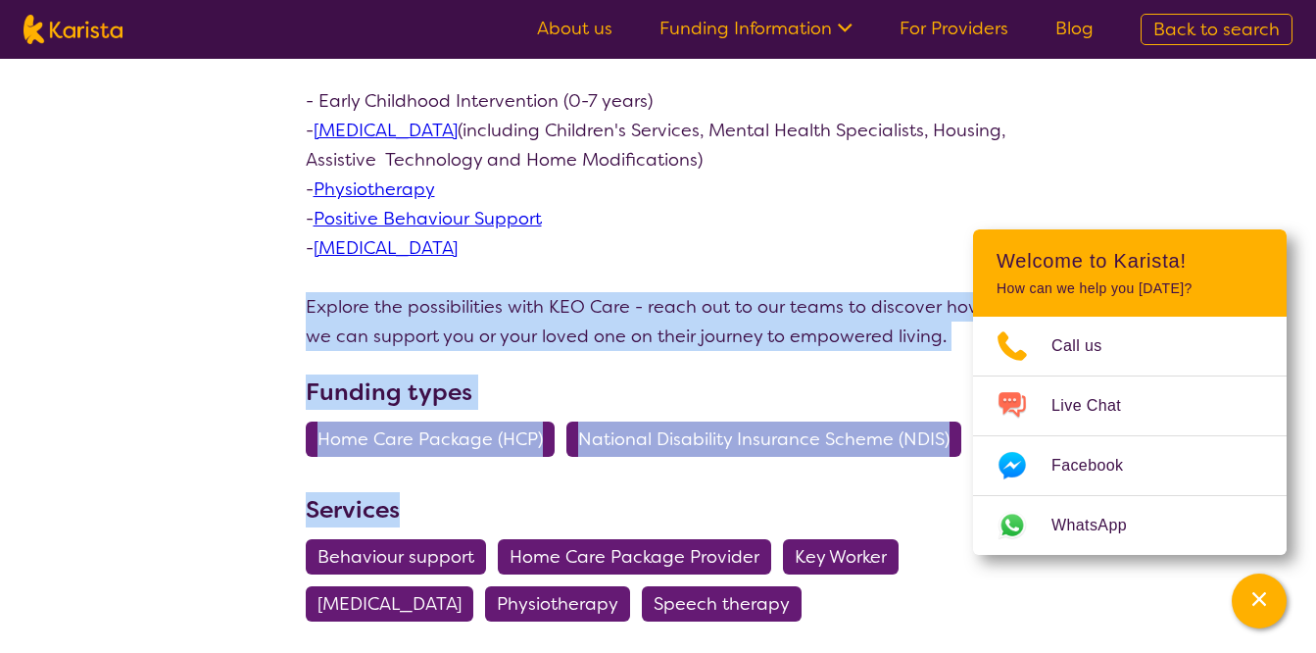
drag, startPoint x: 302, startPoint y: 302, endPoint x: 617, endPoint y: 485, distance: 364.9
click at [617, 485] on section "Review this provider Connect with the Provider About At KEO Care, our strength …" at bounding box center [658, 413] width 753 height 1925
drag, startPoint x: 617, startPoint y: 485, endPoint x: 531, endPoint y: 508, distance: 89.1
click at [531, 508] on h3 "Services" at bounding box center [659, 509] width 706 height 35
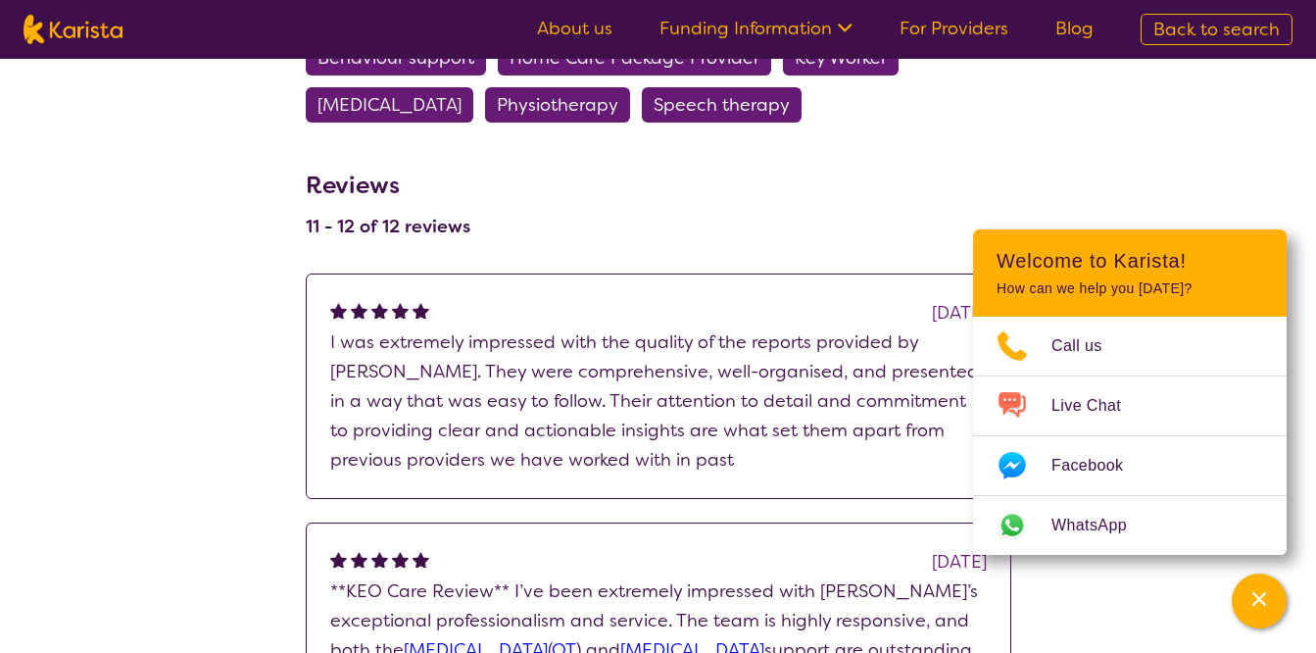
scroll to position [1255, 0]
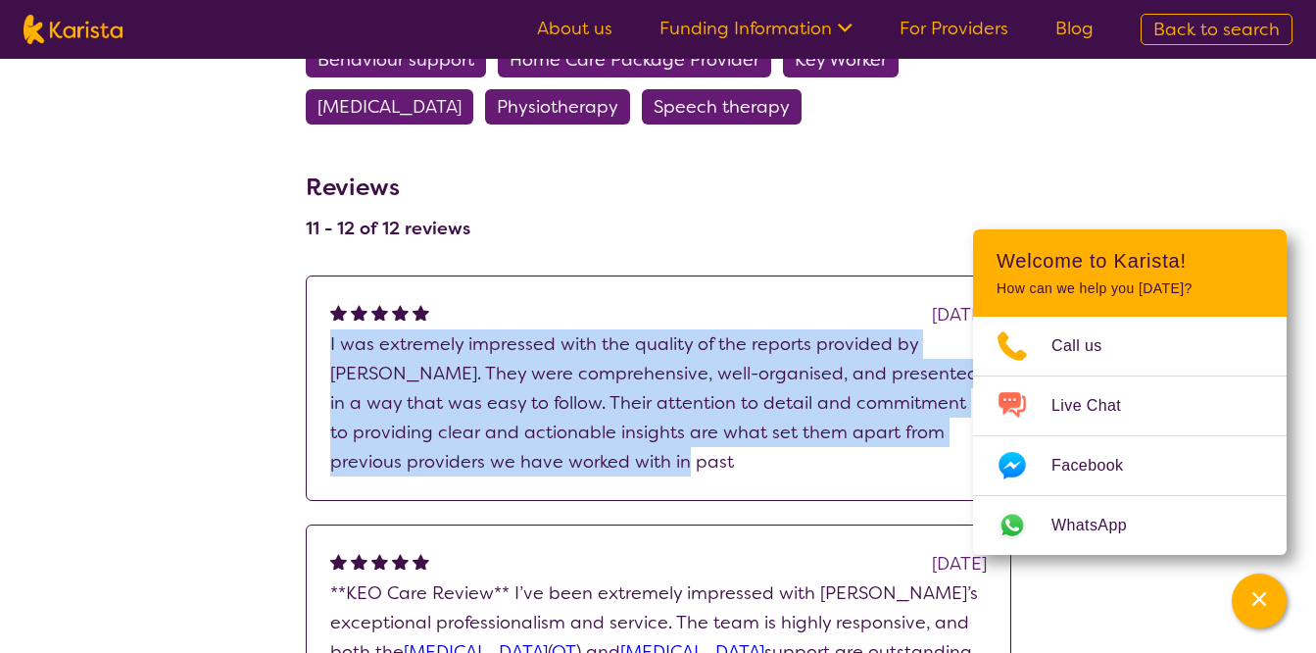
drag, startPoint x: 317, startPoint y: 346, endPoint x: 651, endPoint y: 473, distance: 356.7
click at [651, 473] on div "[DATE] I was extremely impressed with the quality of the reports provided by [P…" at bounding box center [659, 387] width 706 height 225
drag, startPoint x: 651, startPoint y: 473, endPoint x: 762, endPoint y: 472, distance: 111.7
click at [762, 472] on p "I was extremely impressed with the quality of the reports provided by [PERSON_N…" at bounding box center [658, 402] width 657 height 147
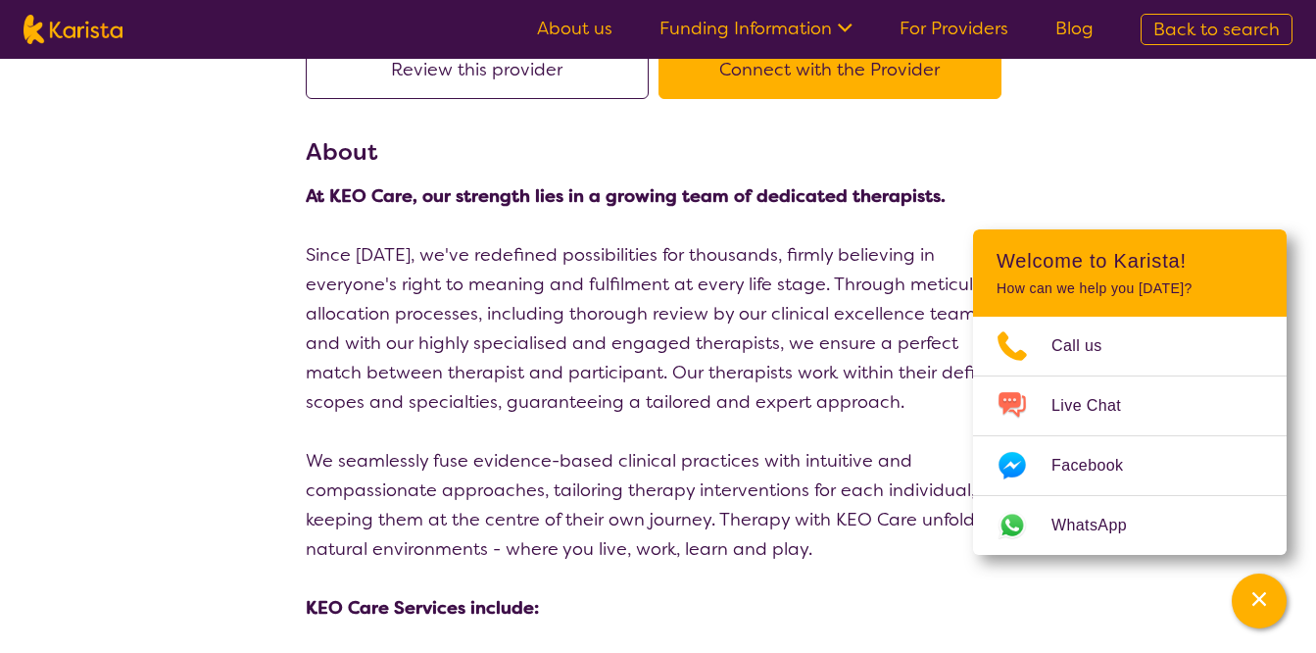
scroll to position [0, 0]
